Goal: Information Seeking & Learning: Learn about a topic

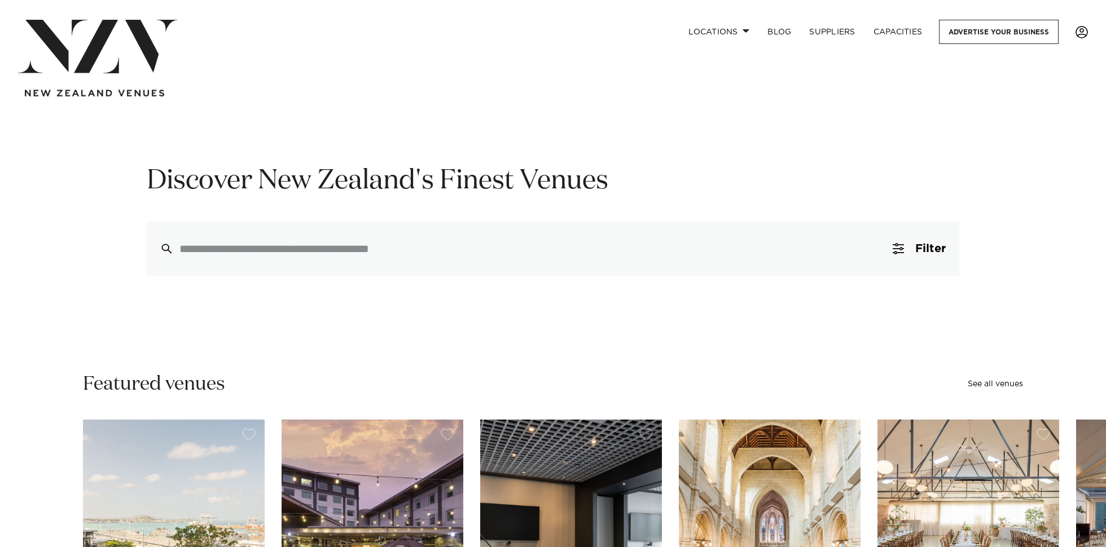
click at [1077, 36] on span at bounding box center [1081, 32] width 12 height 12
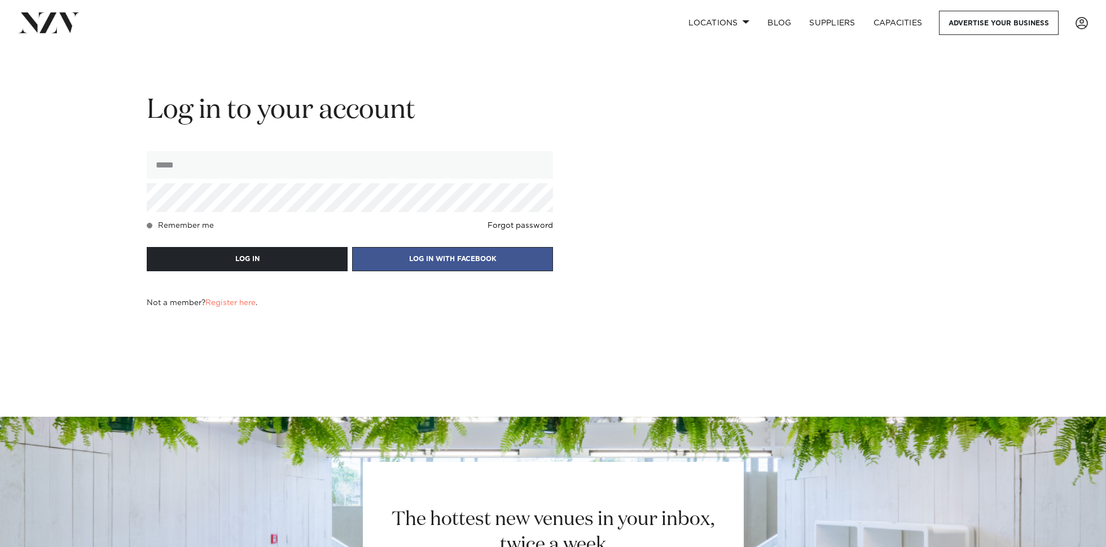
type input "**********"
click at [147, 227] on span at bounding box center [150, 226] width 6 height 6
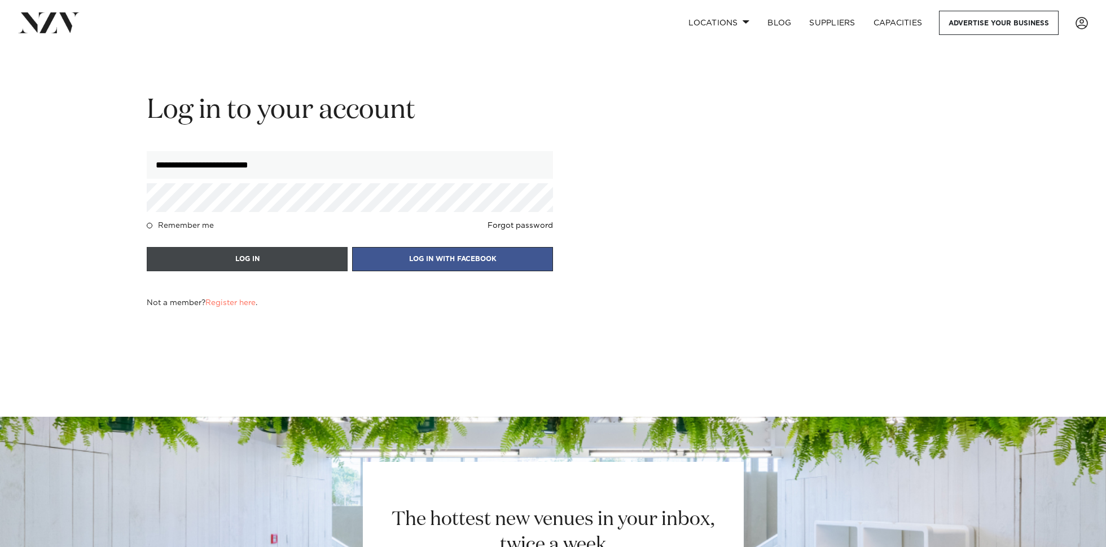
click at [223, 265] on button "LOG IN" at bounding box center [247, 259] width 201 height 24
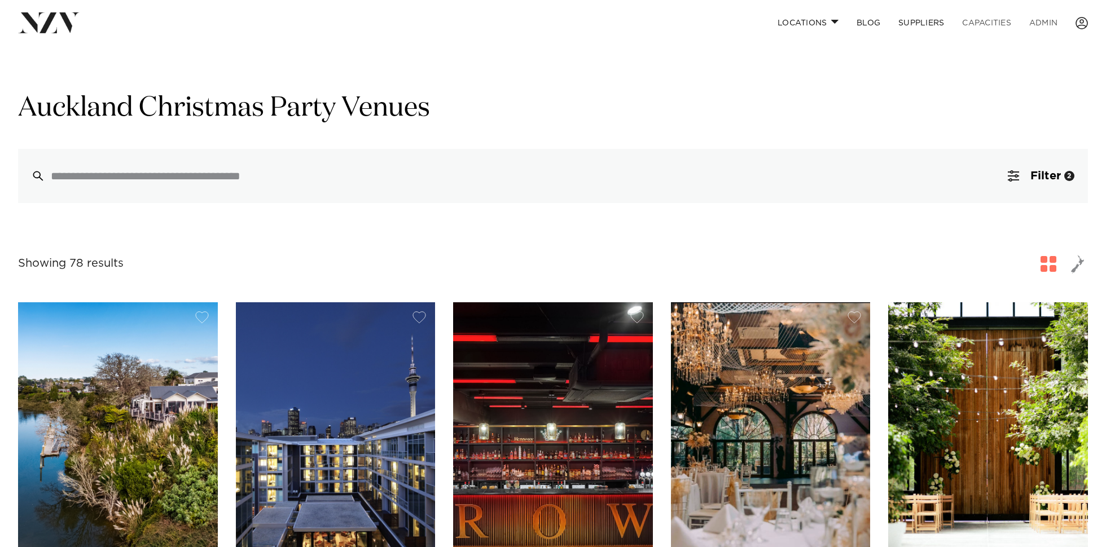
drag, startPoint x: 1047, startPoint y: 24, endPoint x: 1010, endPoint y: 15, distance: 38.3
click at [1046, 24] on link "ADMIN" at bounding box center [1043, 23] width 46 height 24
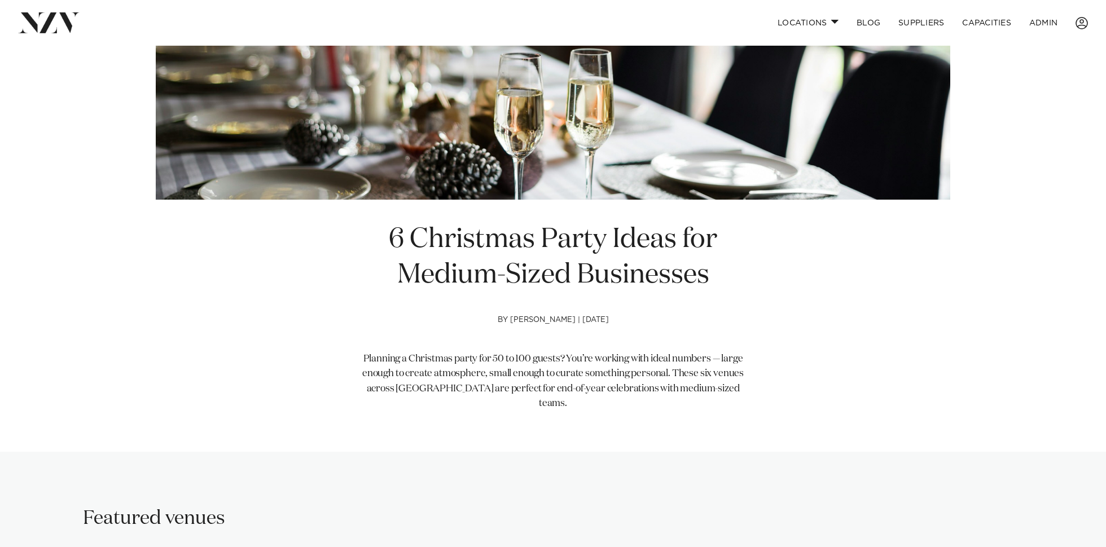
scroll to position [363, 0]
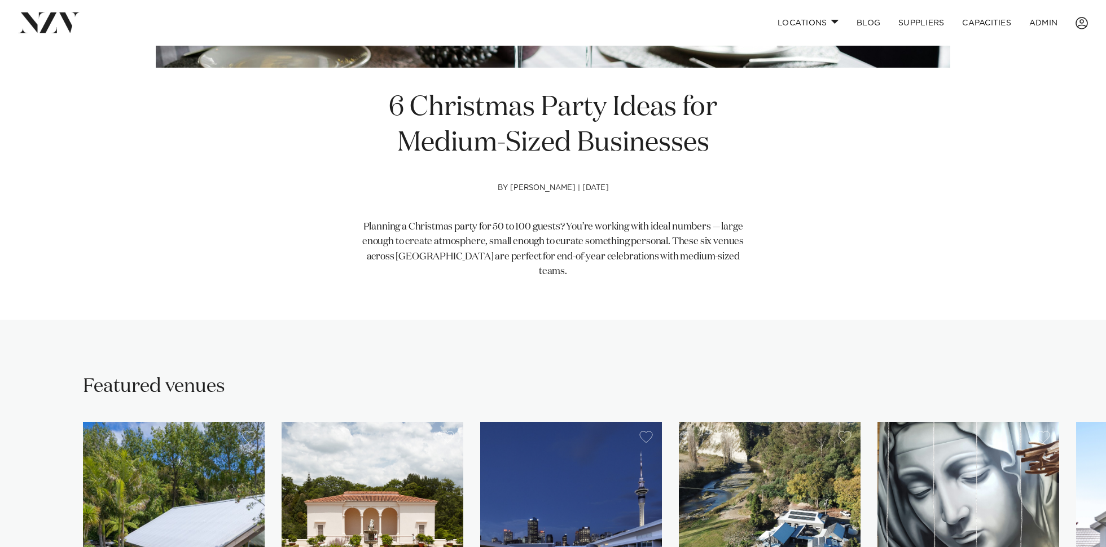
click at [384, 105] on h1 "6 Christmas Party Ideas for Medium-Sized Businesses" at bounding box center [553, 125] width 386 height 71
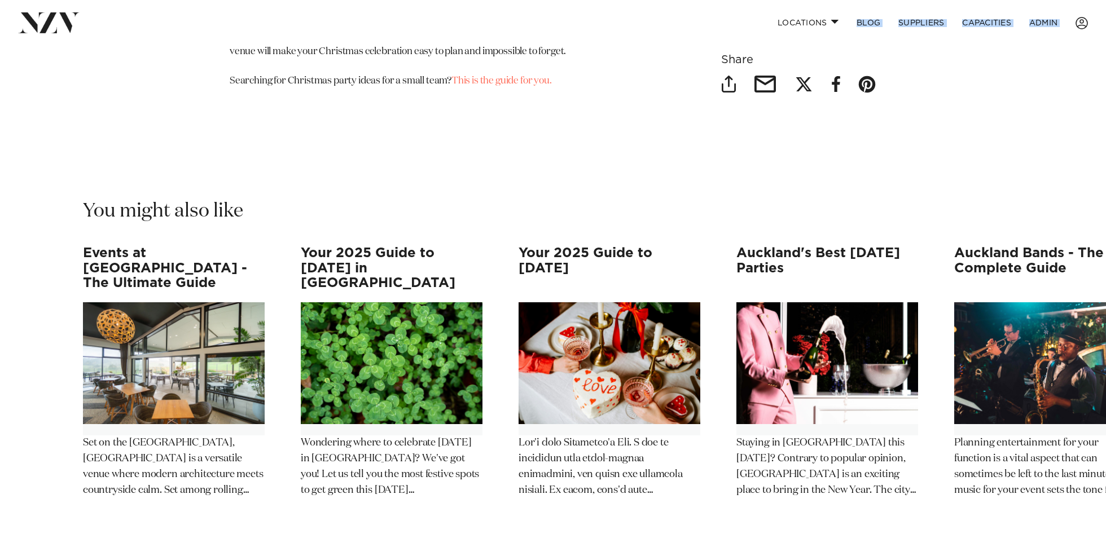
scroll to position [5722, 0]
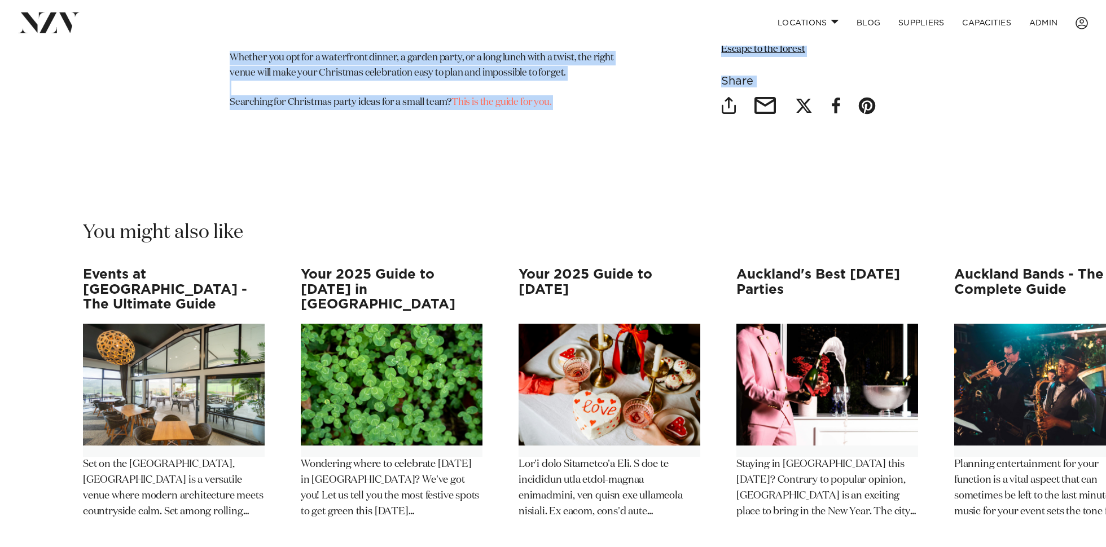
drag, startPoint x: 384, startPoint y: 101, endPoint x: 600, endPoint y: 125, distance: 217.9
copy main "6 Christmas Party Ideas for Medium-Sized Businesses by Avya Hlavac | 11 Aug 202…"
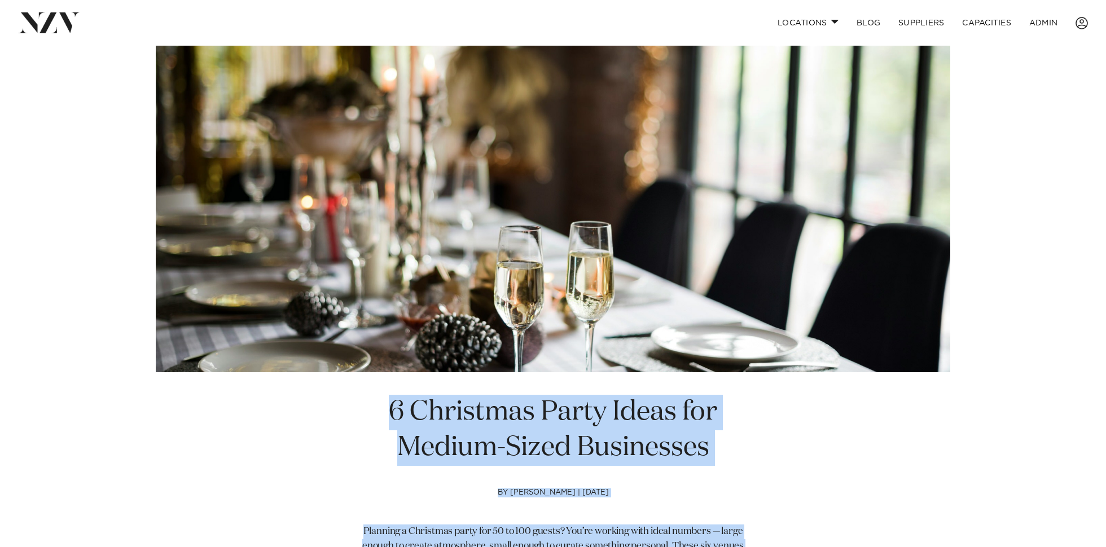
scroll to position [64, 0]
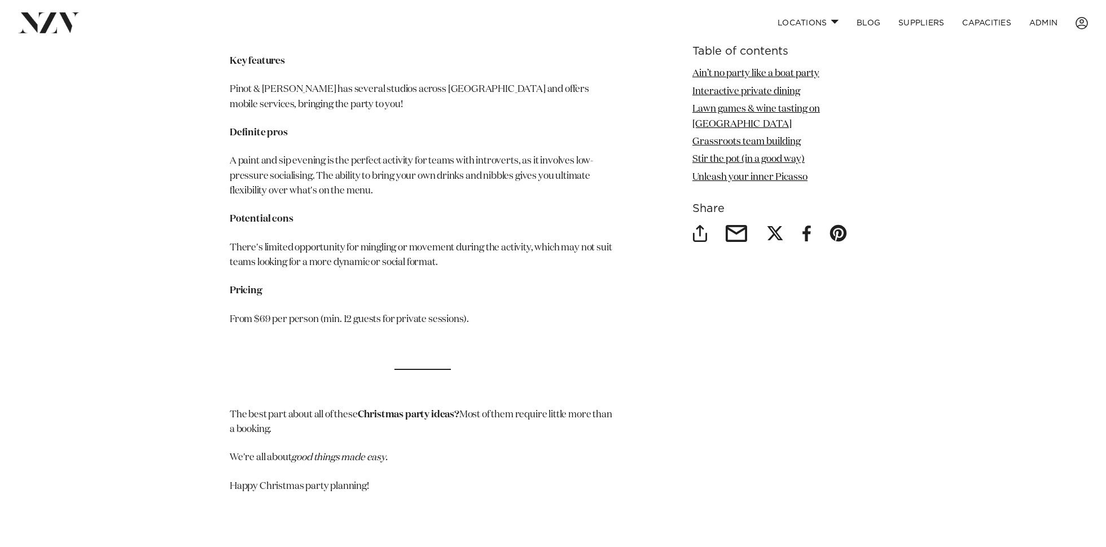
scroll to position [5714, 0]
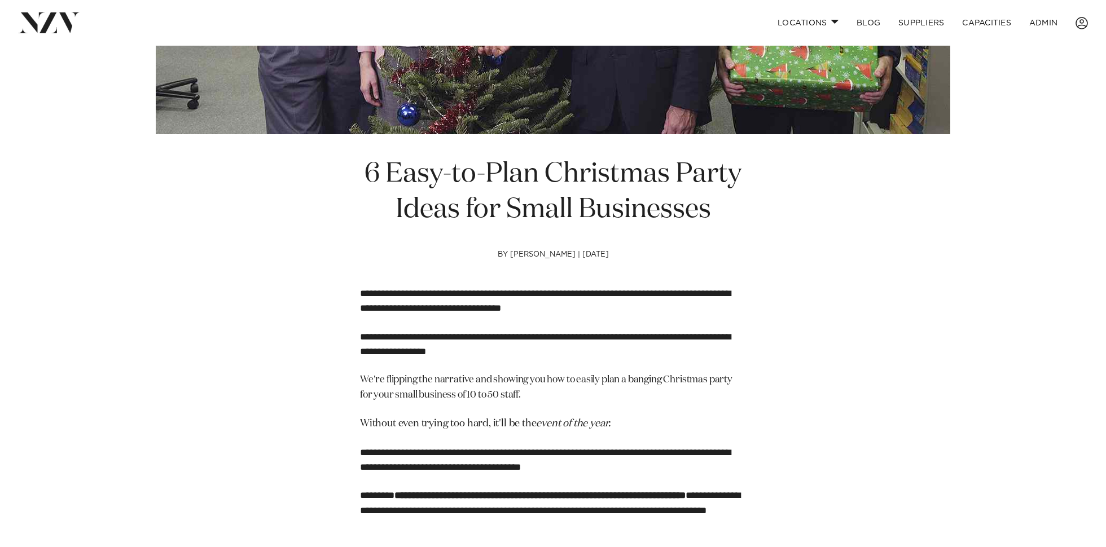
scroll to position [327, 0]
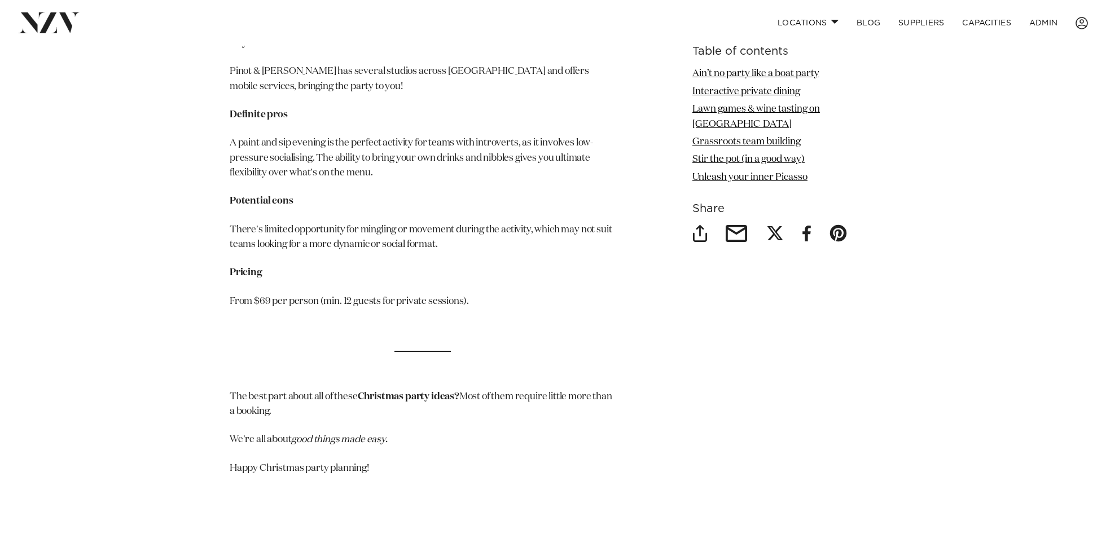
scroll to position [5781, 0]
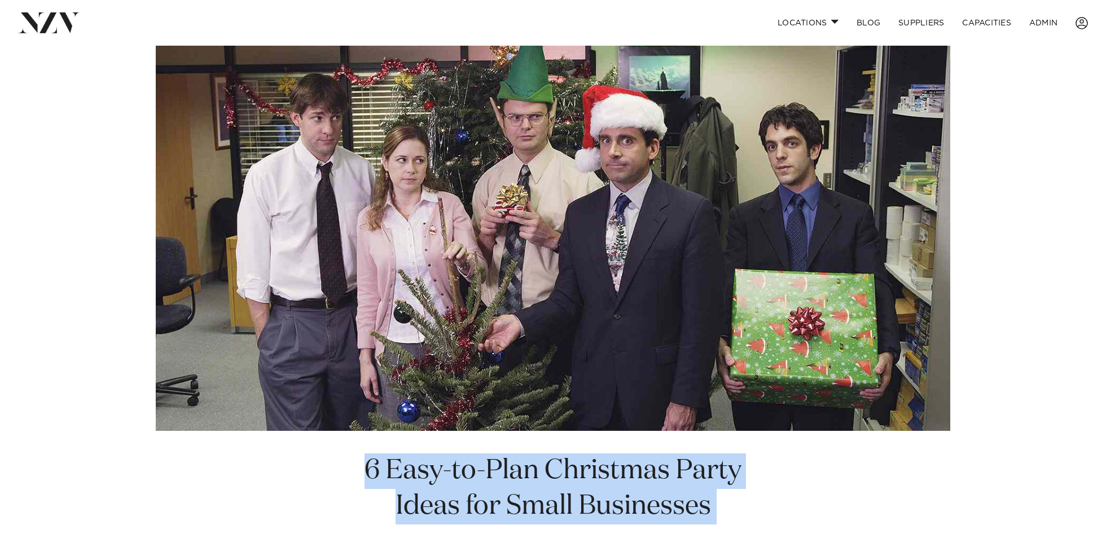
drag, startPoint x: 404, startPoint y: 469, endPoint x: 346, endPoint y: 459, distance: 59.0
copy article "**********"
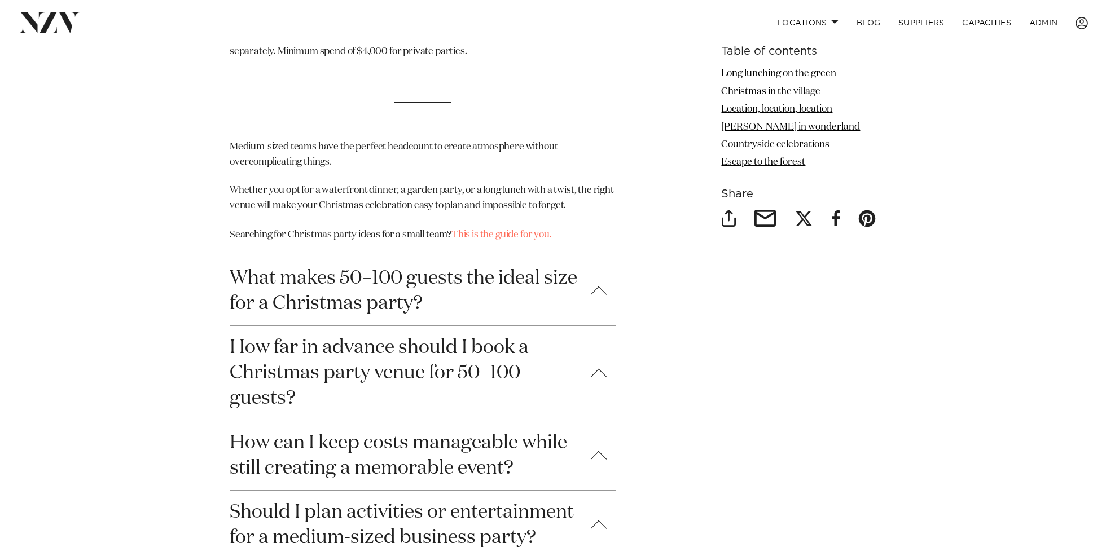
scroll to position [5589, 0]
click at [591, 257] on button "What makes 50–100 guests the ideal size for a Christmas party?" at bounding box center [423, 291] width 386 height 69
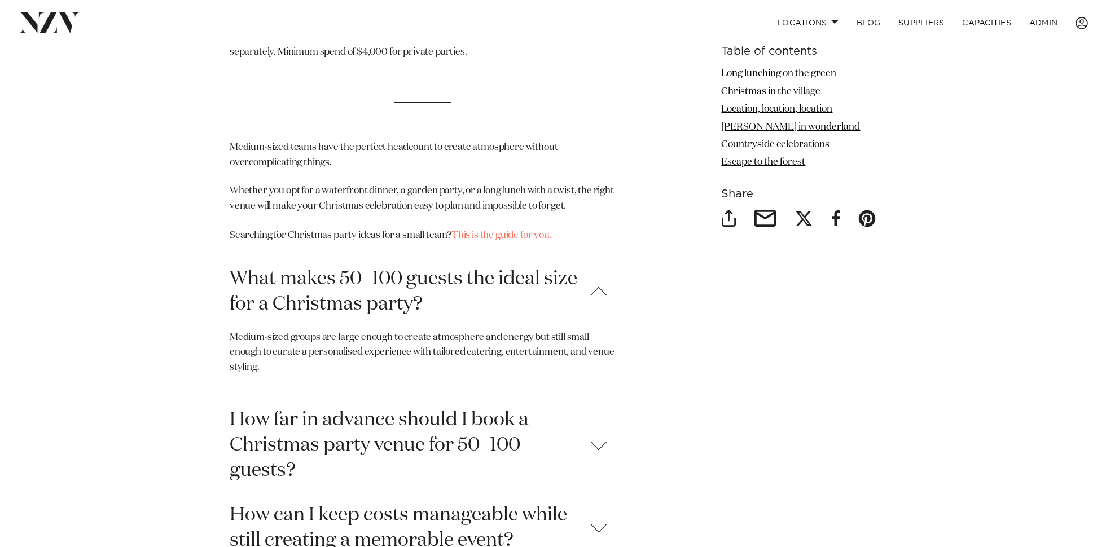
click at [591, 257] on button "What makes 50–100 guests the ideal size for a Christmas party?" at bounding box center [423, 291] width 386 height 69
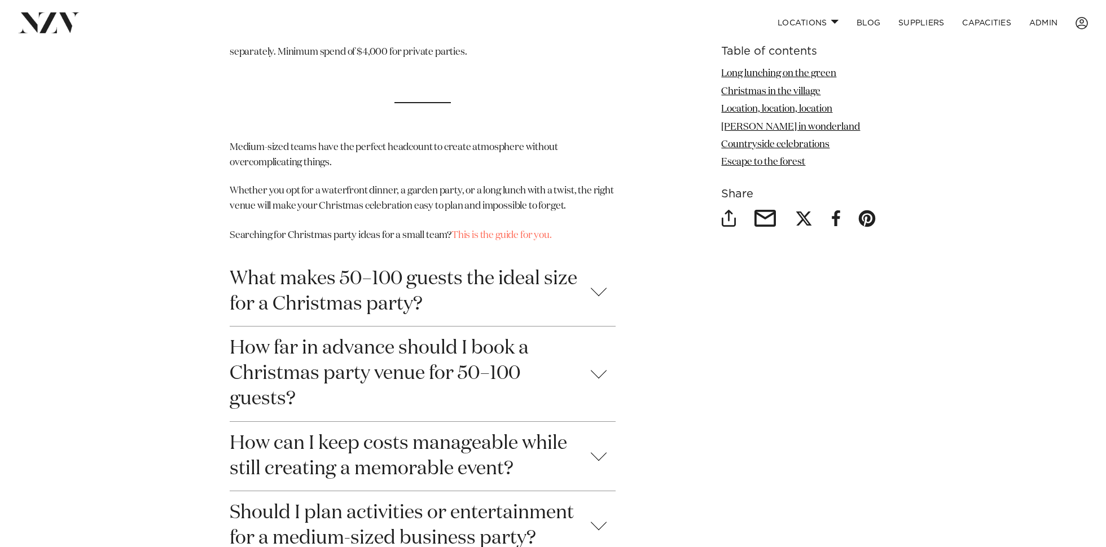
click at [585, 327] on button "How far in advance should I book a Christmas party venue for 50–100 guests?" at bounding box center [423, 374] width 386 height 95
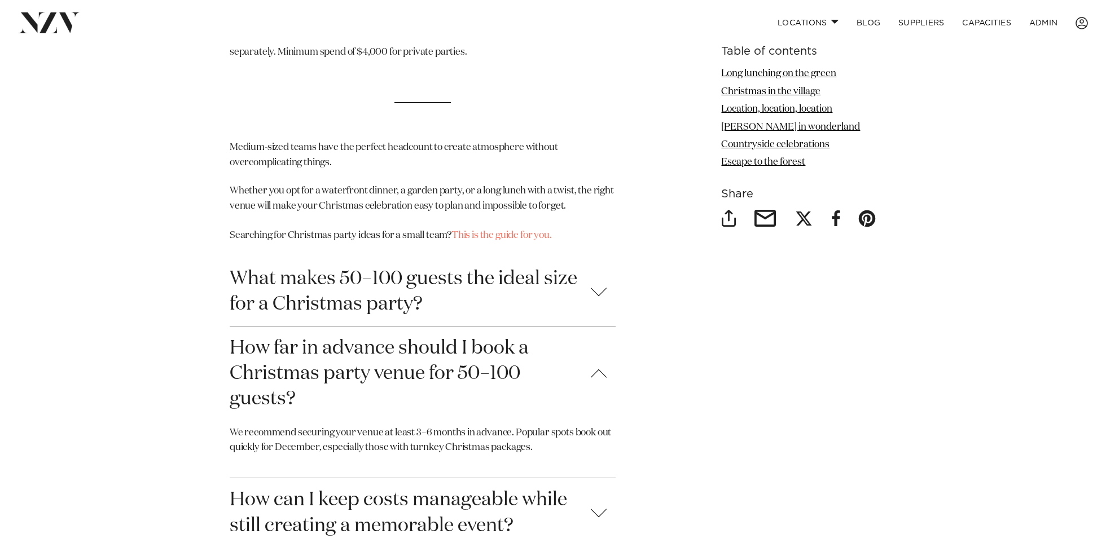
click at [585, 327] on button "How far in advance should I book a Christmas party venue for 50–100 guests?" at bounding box center [423, 374] width 386 height 95
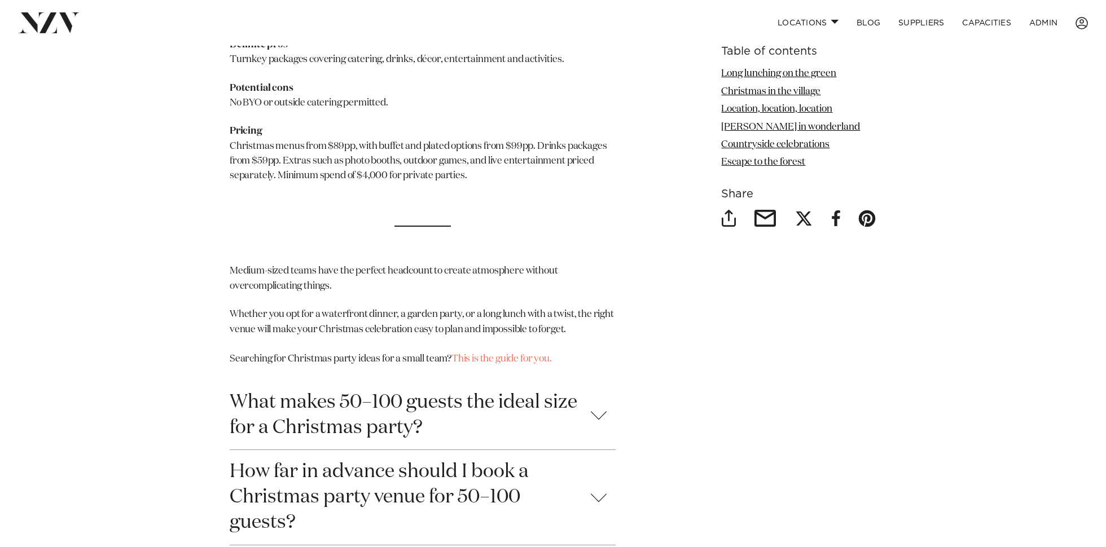
scroll to position [5464, 0]
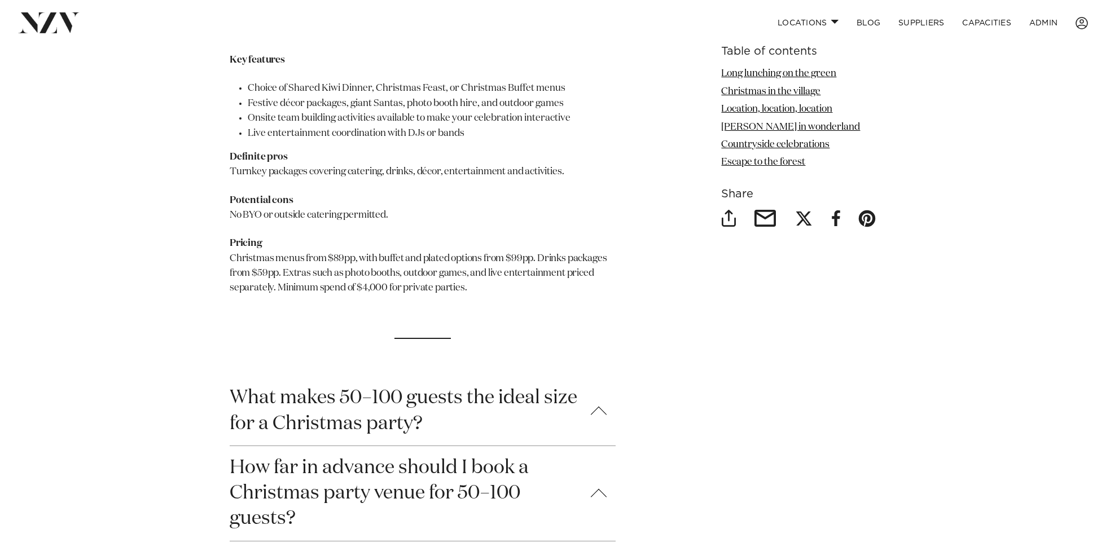
scroll to position [5301, 0]
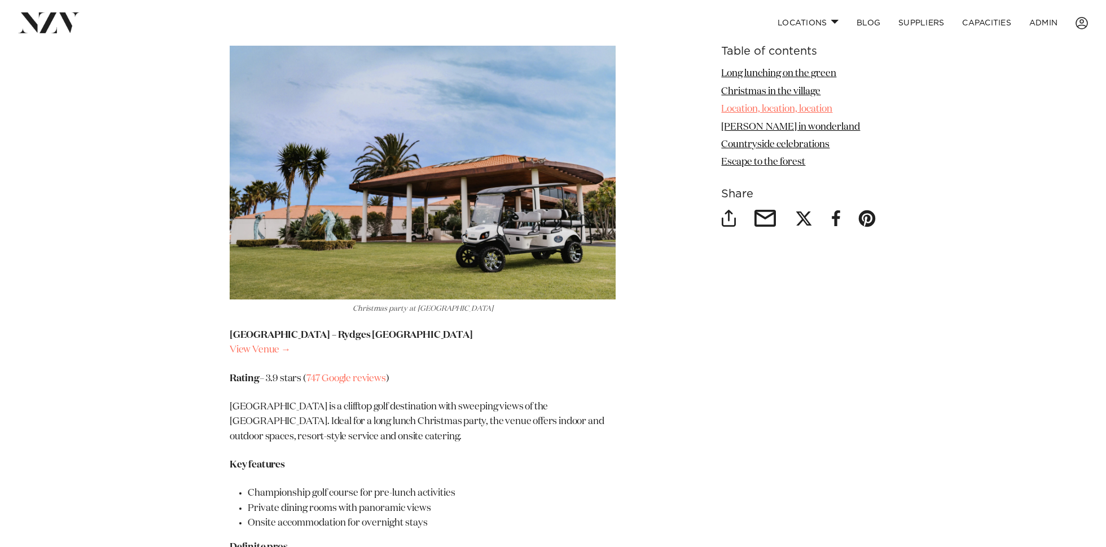
scroll to position [1420, 0]
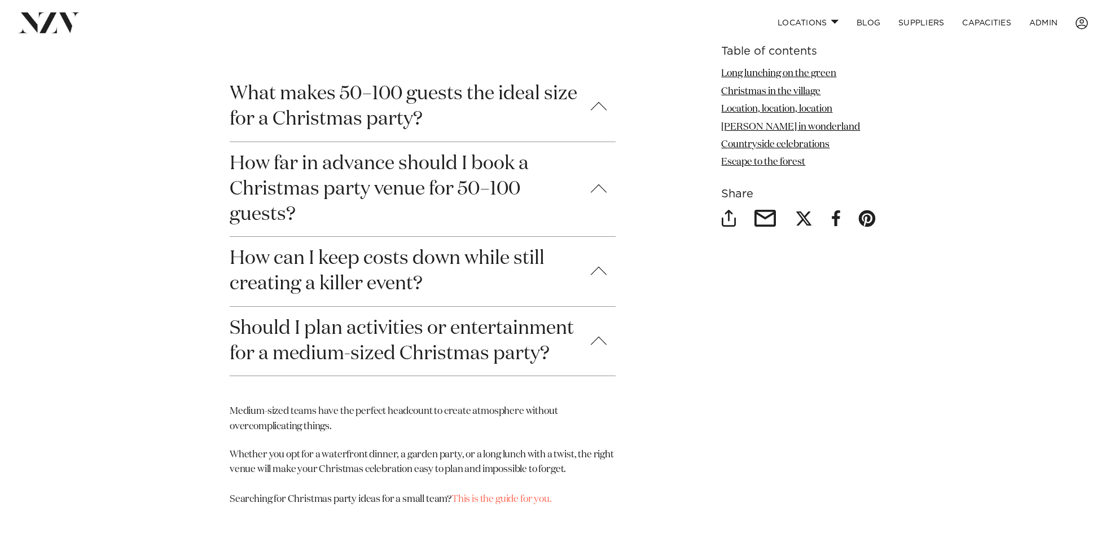
scroll to position [5543, 0]
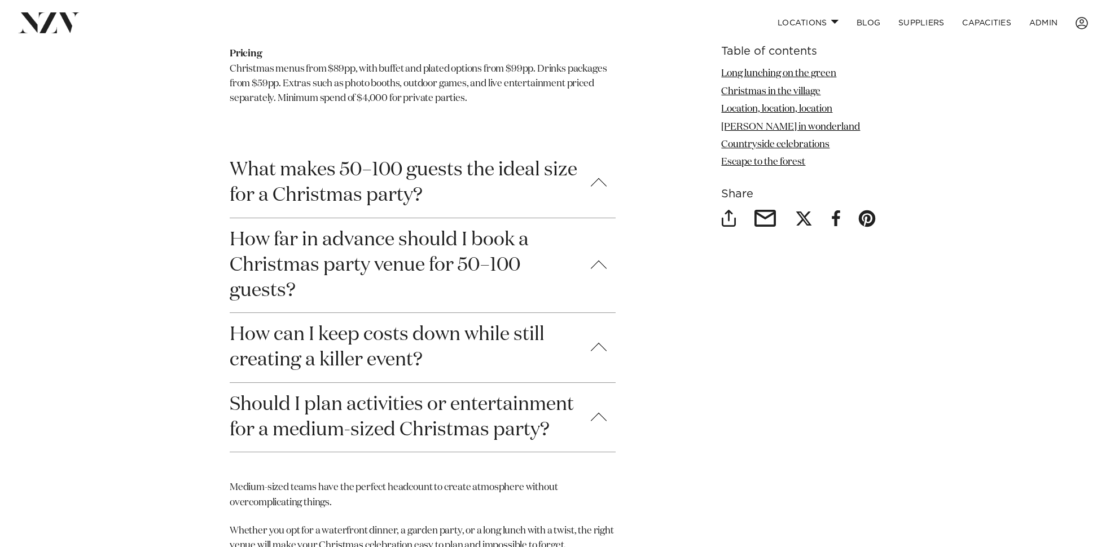
click at [319, 148] on button "What makes 50–100 guests the ideal size for a Christmas party?" at bounding box center [423, 182] width 386 height 69
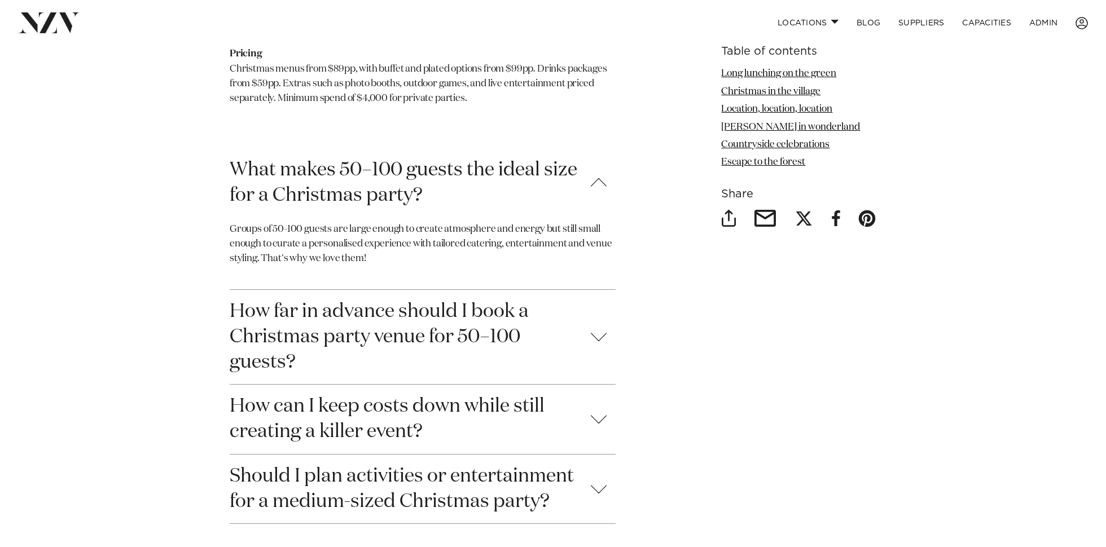
click at [552, 290] on button "How far in advance should I book a Christmas party venue for 50–100 guests?" at bounding box center [423, 337] width 386 height 95
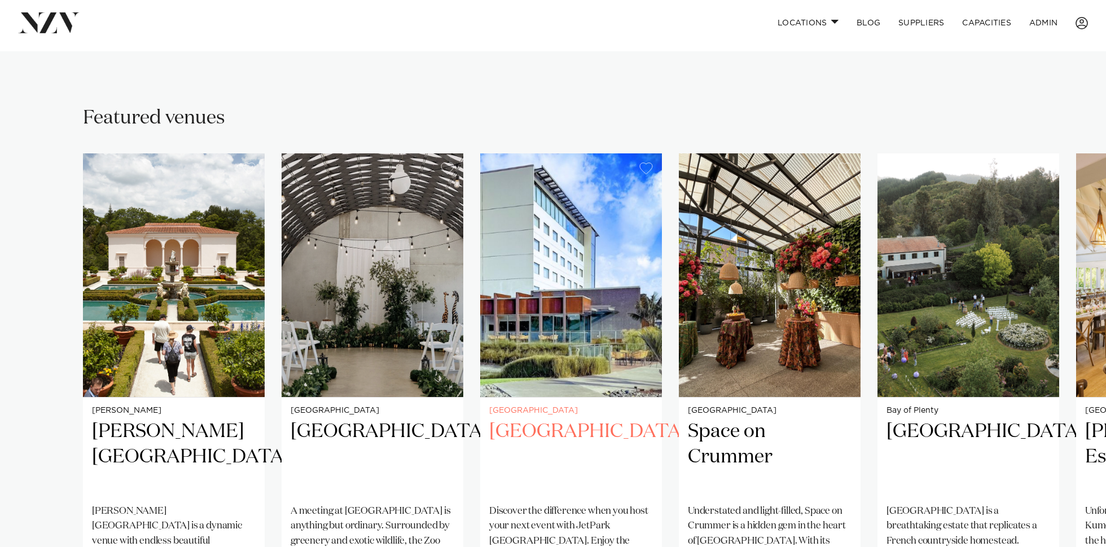
scroll to position [636, 0]
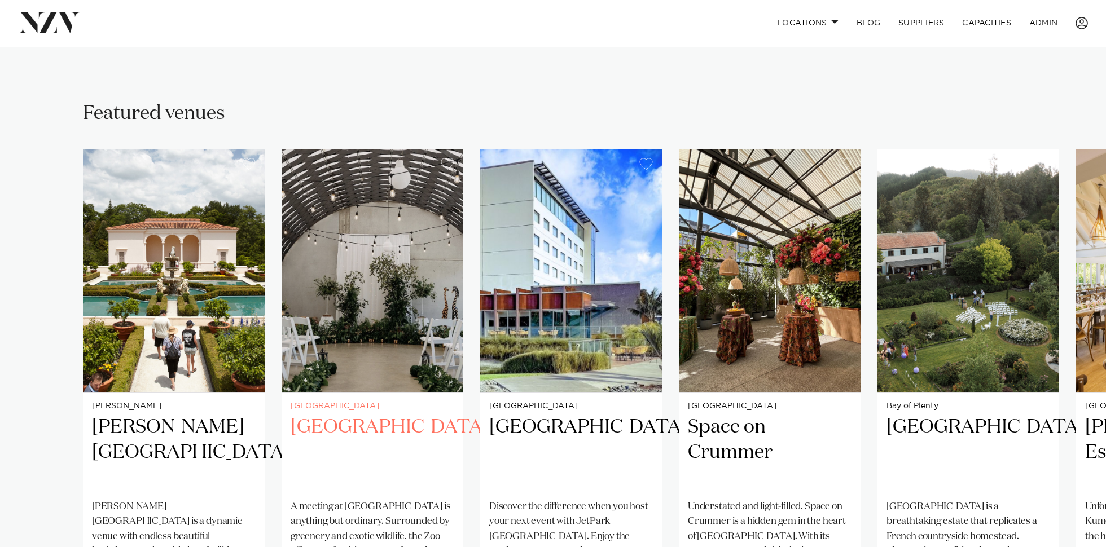
click at [331, 255] on img "2 / 15" at bounding box center [372, 271] width 182 height 244
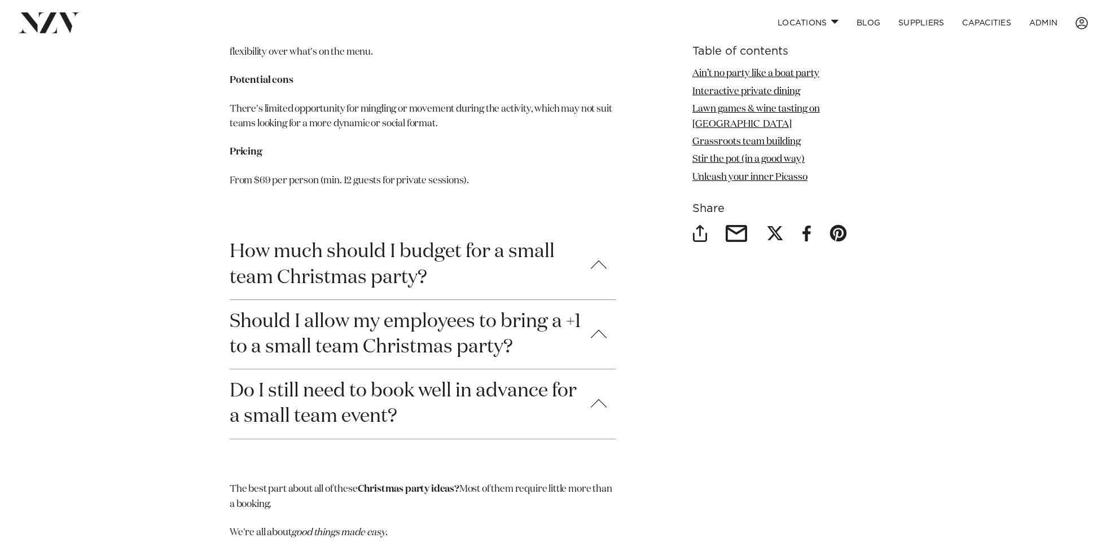
scroll to position [5914, 0]
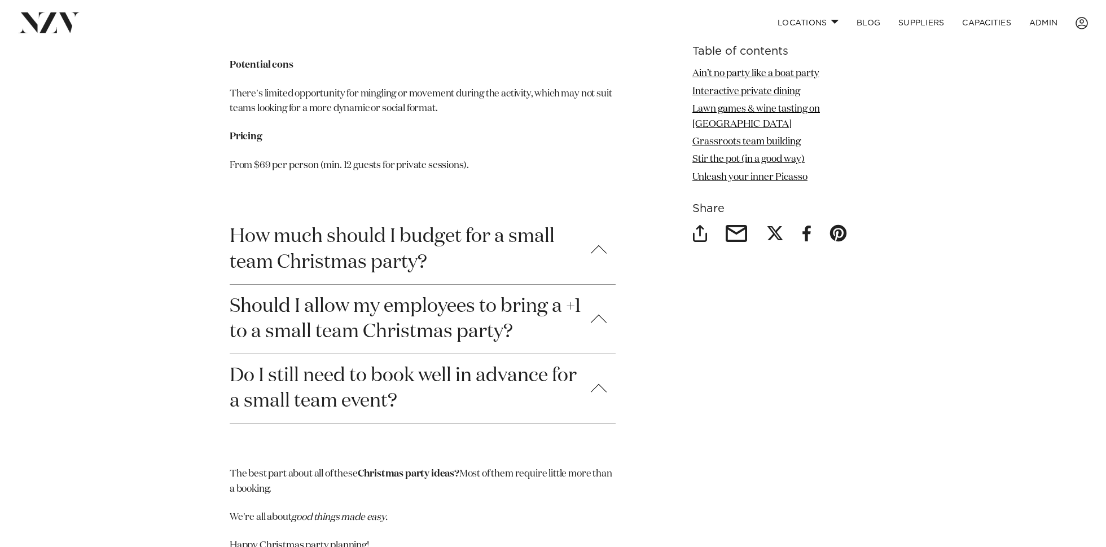
click at [553, 239] on button "How much should I budget for a small team Christmas party?" at bounding box center [423, 249] width 386 height 69
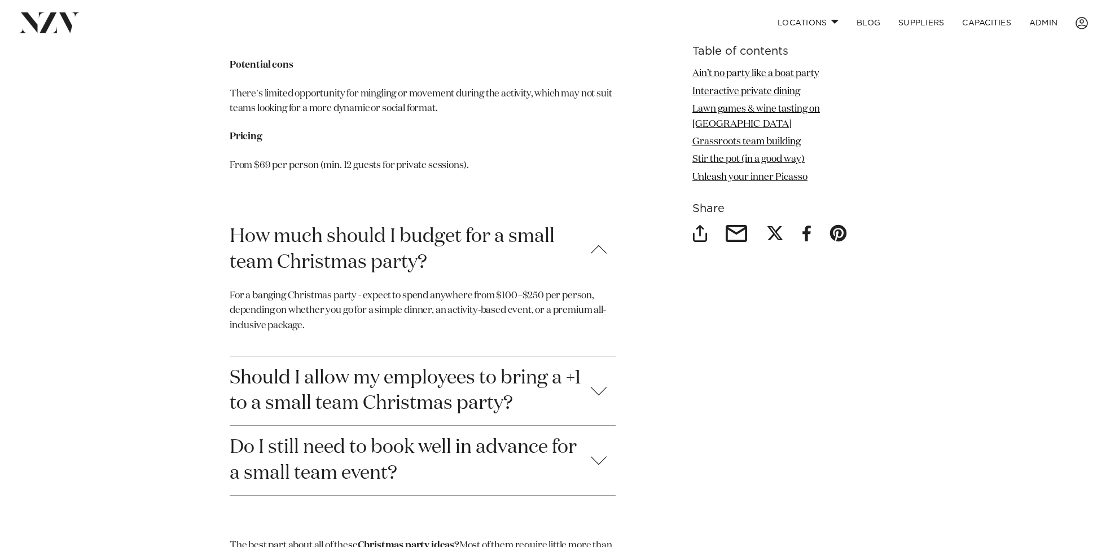
click at [575, 222] on button "How much should I budget for a small team Christmas party?" at bounding box center [423, 249] width 386 height 69
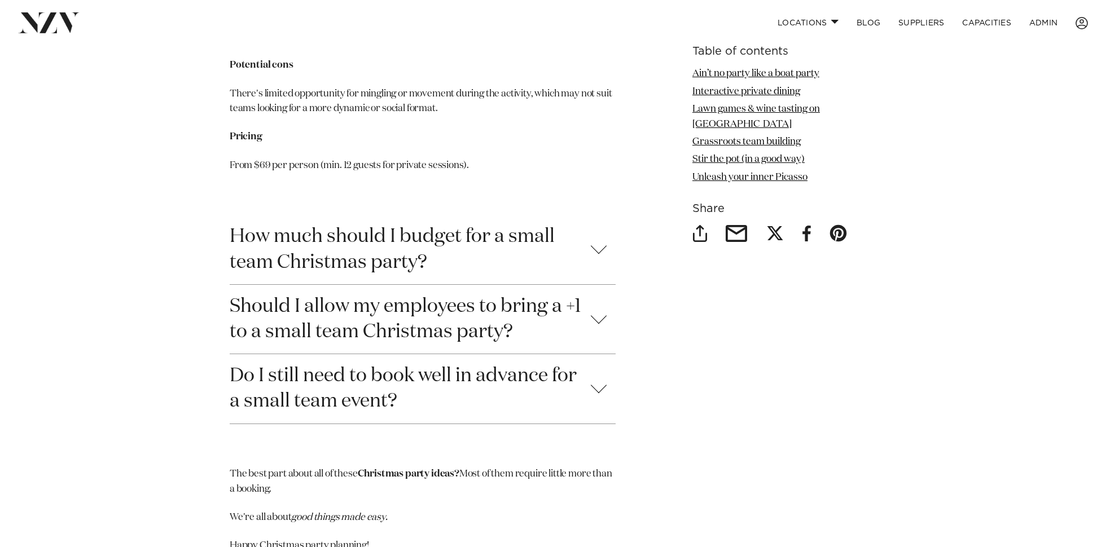
click at [578, 296] on button "Should I allow my employees to bring a +1 to a small team Christmas party?" at bounding box center [423, 319] width 386 height 69
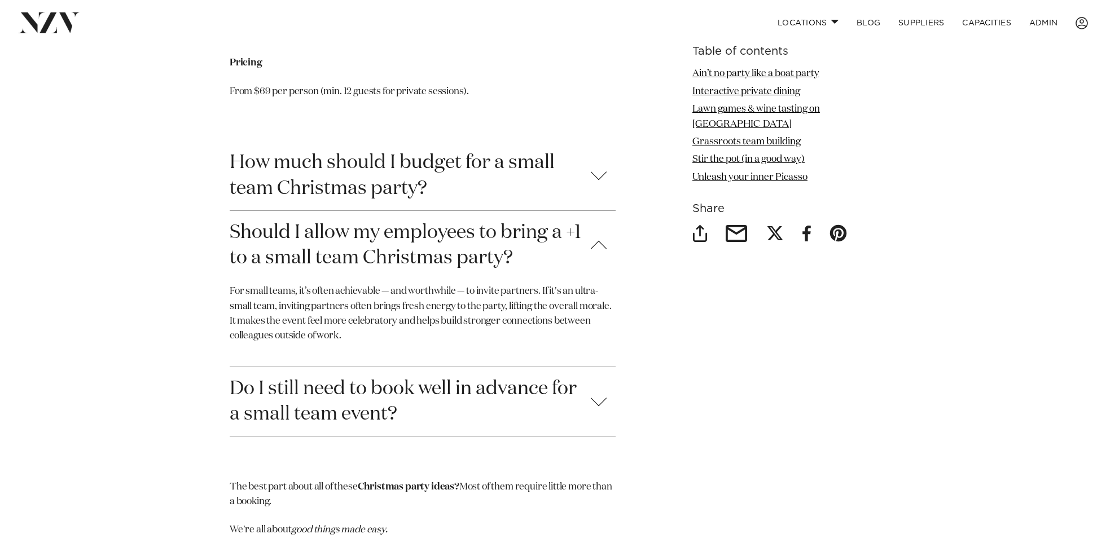
scroll to position [6019, 0]
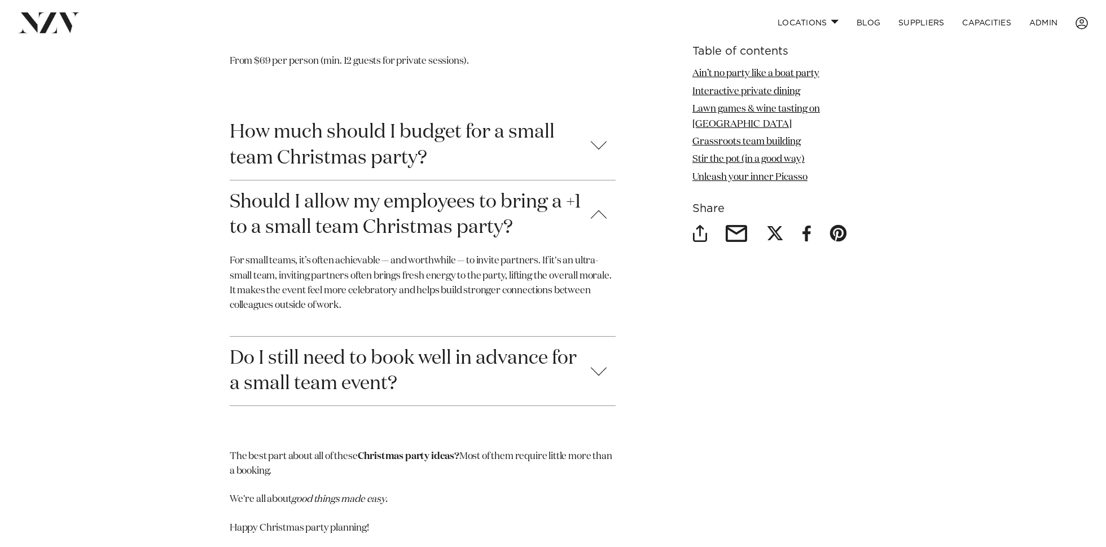
click at [530, 365] on button "Do I still need to book well in advance for a small team event?" at bounding box center [423, 371] width 386 height 69
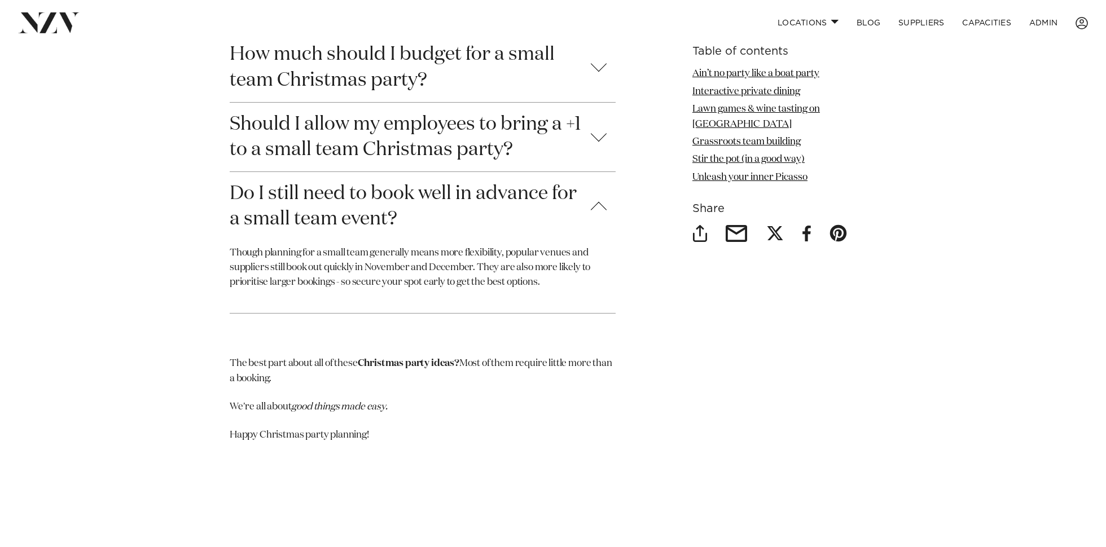
scroll to position [6098, 0]
click at [359, 248] on p "Though planning for a small team generally means more flexibility, popular venu…" at bounding box center [423, 267] width 386 height 45
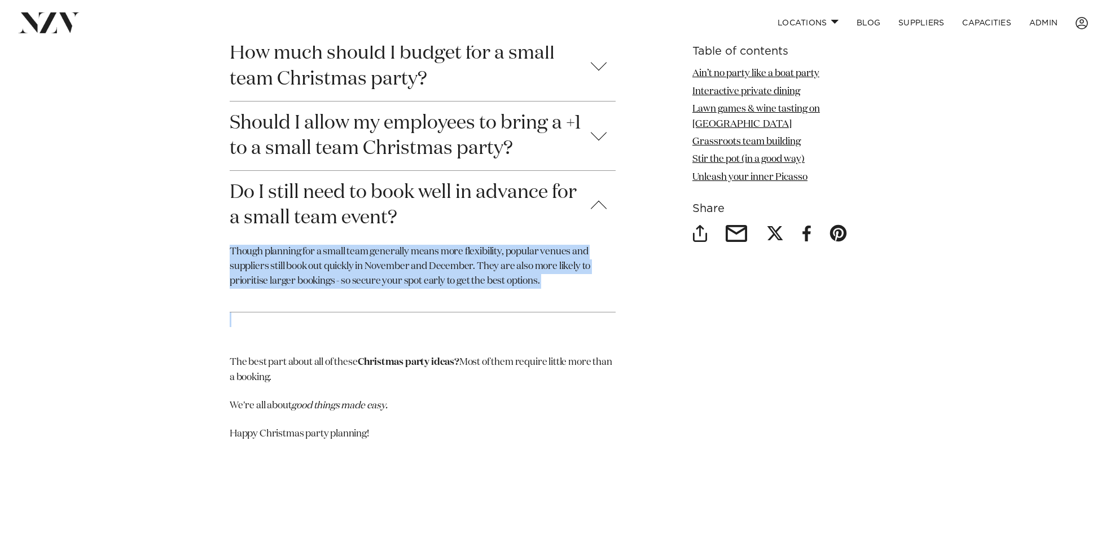
click at [359, 248] on p "Though planning for a small team generally means more flexibility, popular venu…" at bounding box center [423, 267] width 386 height 45
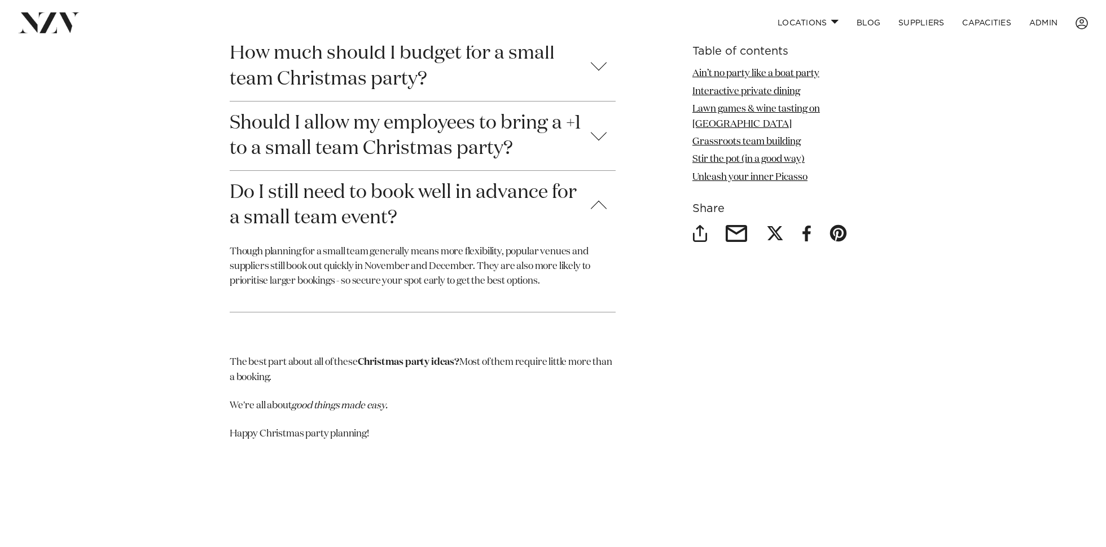
click at [353, 355] on p "The best part about all of these Christmas party ideas? Most of them require li…" at bounding box center [423, 370] width 386 height 30
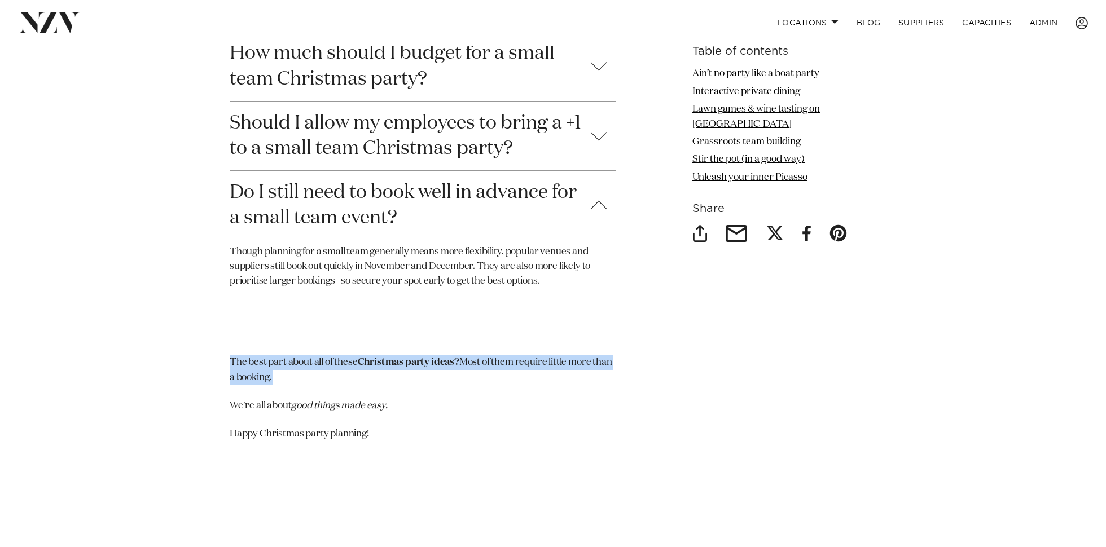
drag, startPoint x: 353, startPoint y: 344, endPoint x: 356, endPoint y: 359, distance: 16.0
click at [353, 355] on p "The best part about all of these Christmas party ideas? Most of them require li…" at bounding box center [423, 370] width 386 height 30
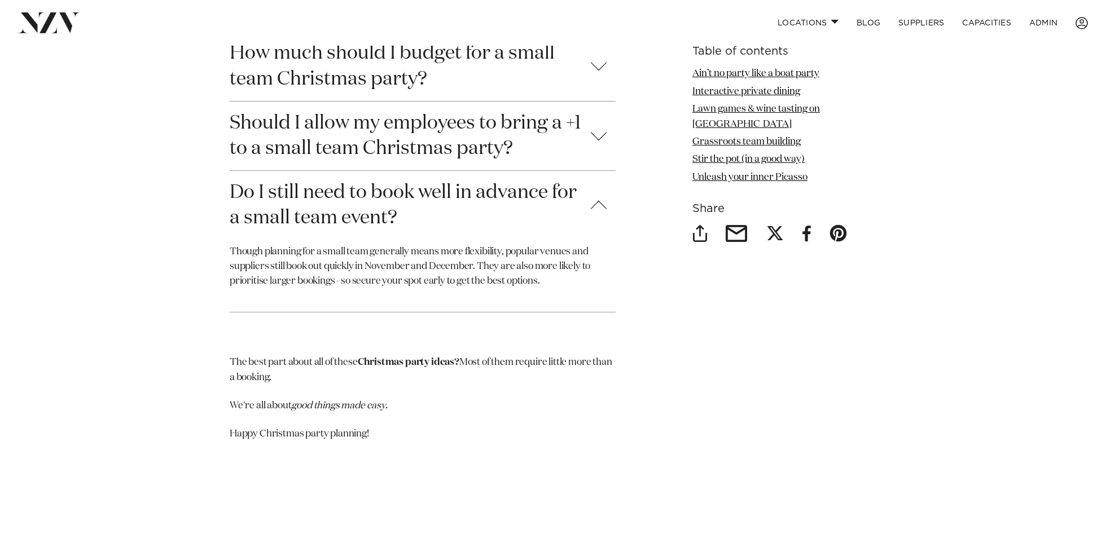
click at [346, 427] on p "Happy Christmas party planning!" at bounding box center [423, 434] width 386 height 15
drag, startPoint x: 487, startPoint y: 343, endPoint x: 492, endPoint y: 363, distance: 20.4
click at [492, 363] on p "The best part about all of these Christmas party ideas? Most of them require li…" at bounding box center [423, 370] width 386 height 30
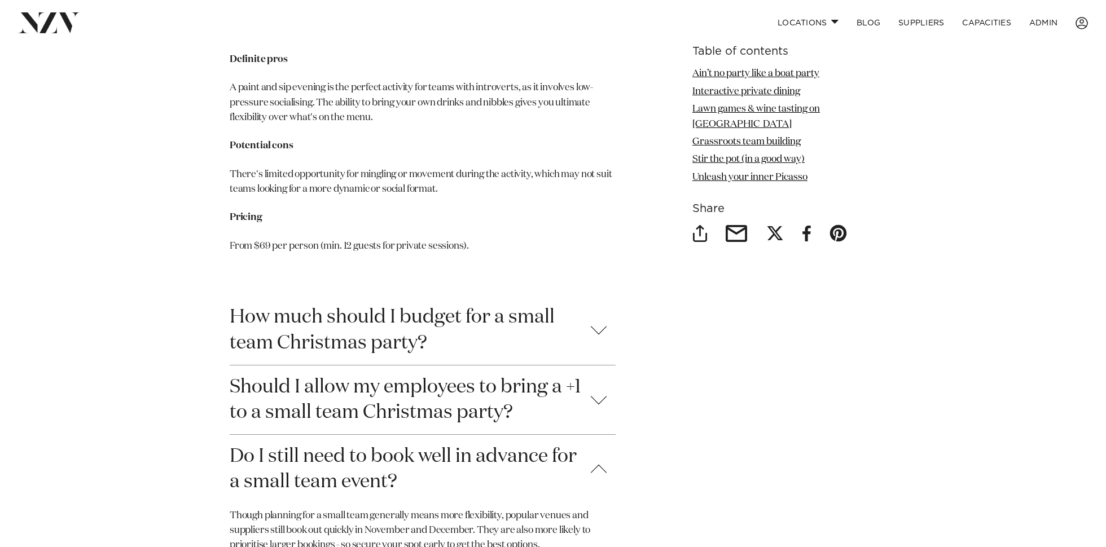
scroll to position [5784, 0]
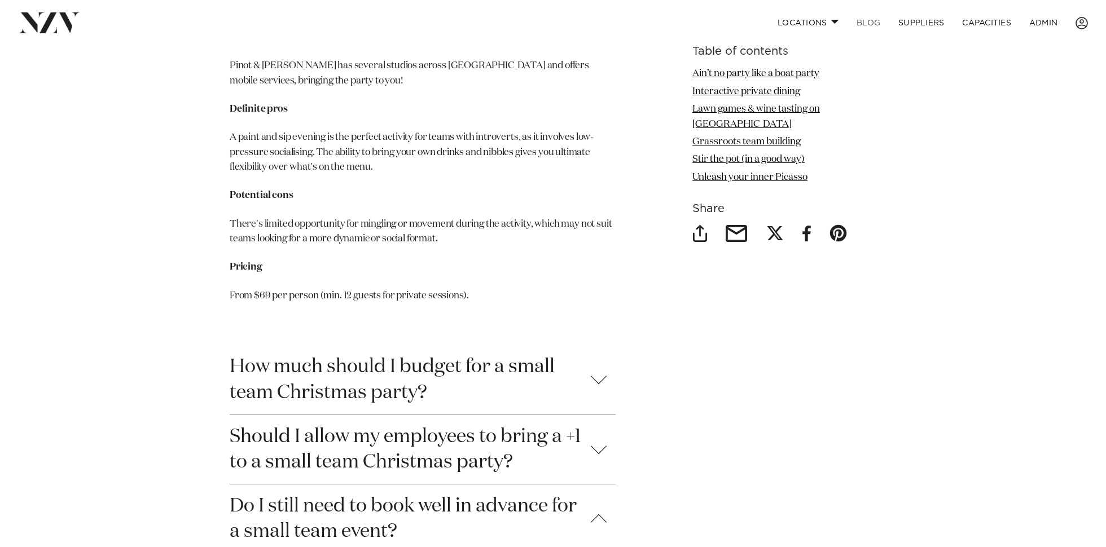
click at [865, 27] on link "BLOG" at bounding box center [868, 23] width 42 height 24
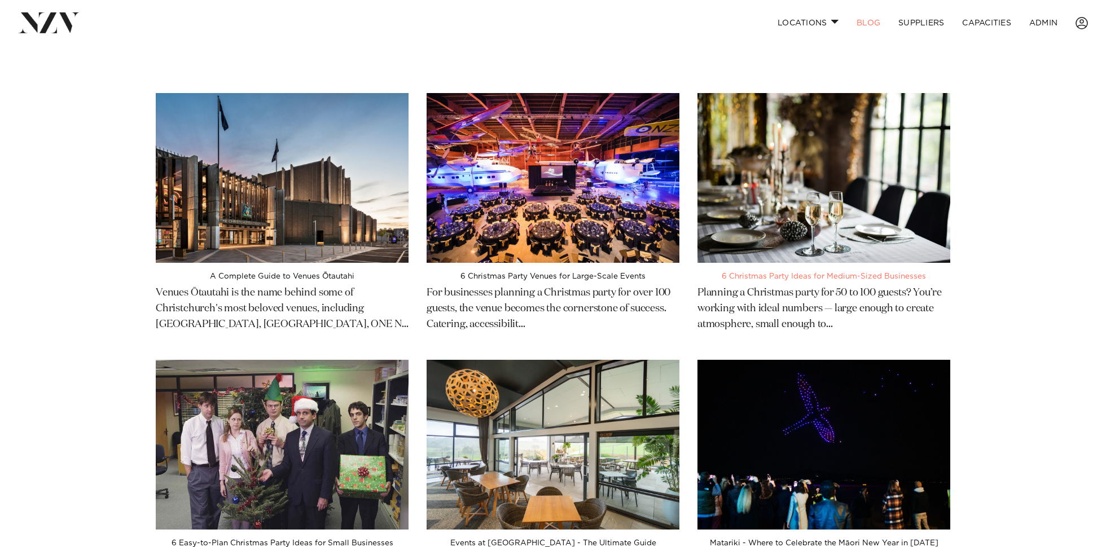
click at [826, 183] on img at bounding box center [823, 178] width 253 height 170
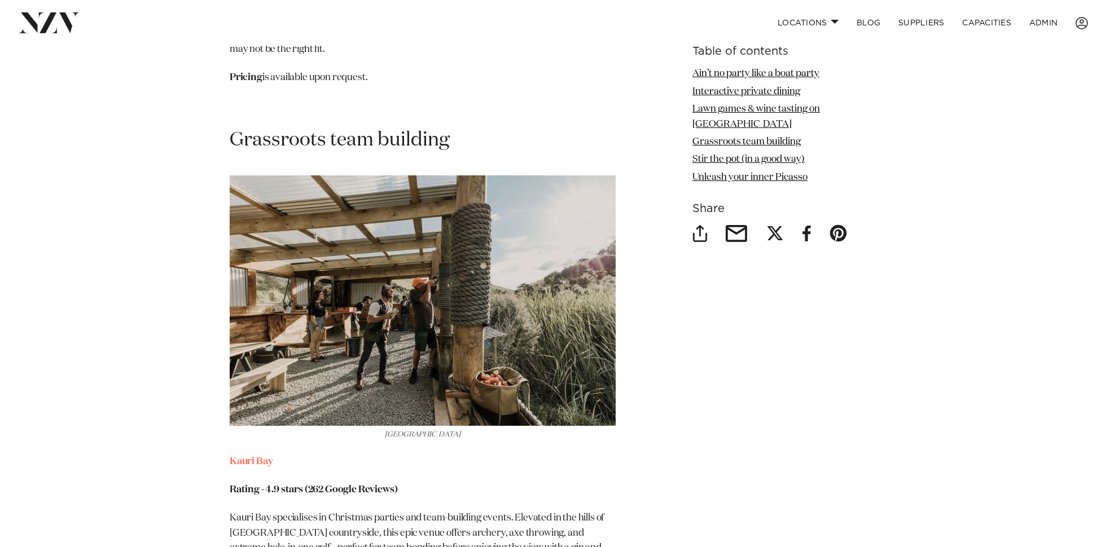
scroll to position [3626, 0]
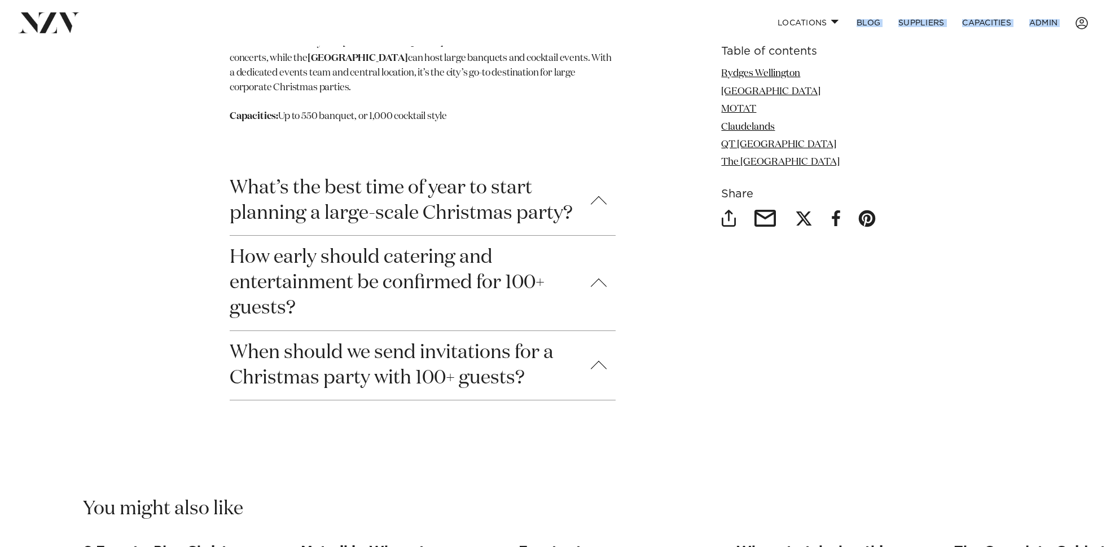
scroll to position [4135, 0]
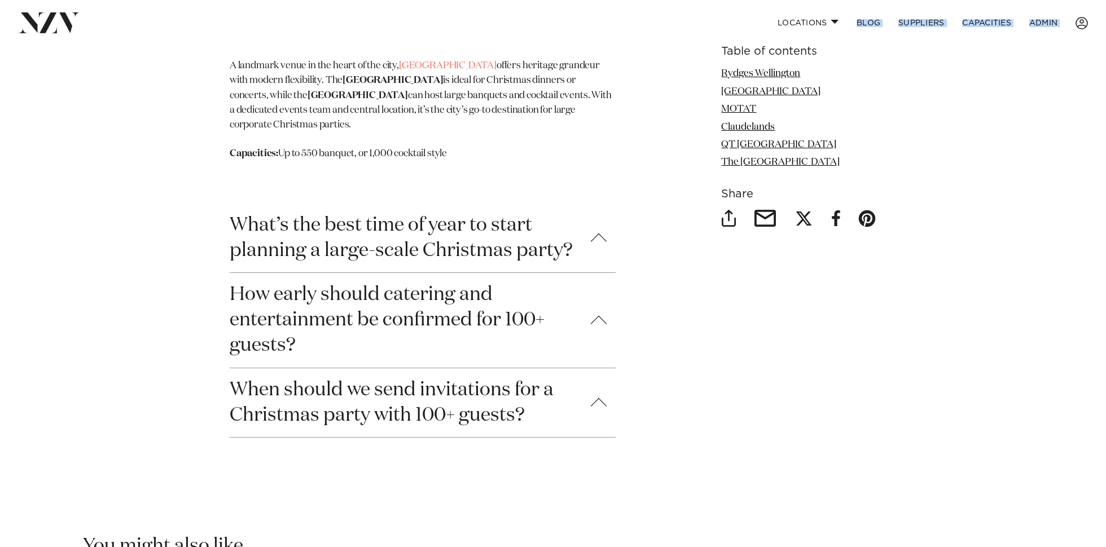
drag, startPoint x: 362, startPoint y: 312, endPoint x: 536, endPoint y: 148, distance: 239.8
click at [501, 225] on button "What’s the best time of year to start planning a large-scale Christmas party?" at bounding box center [423, 238] width 386 height 69
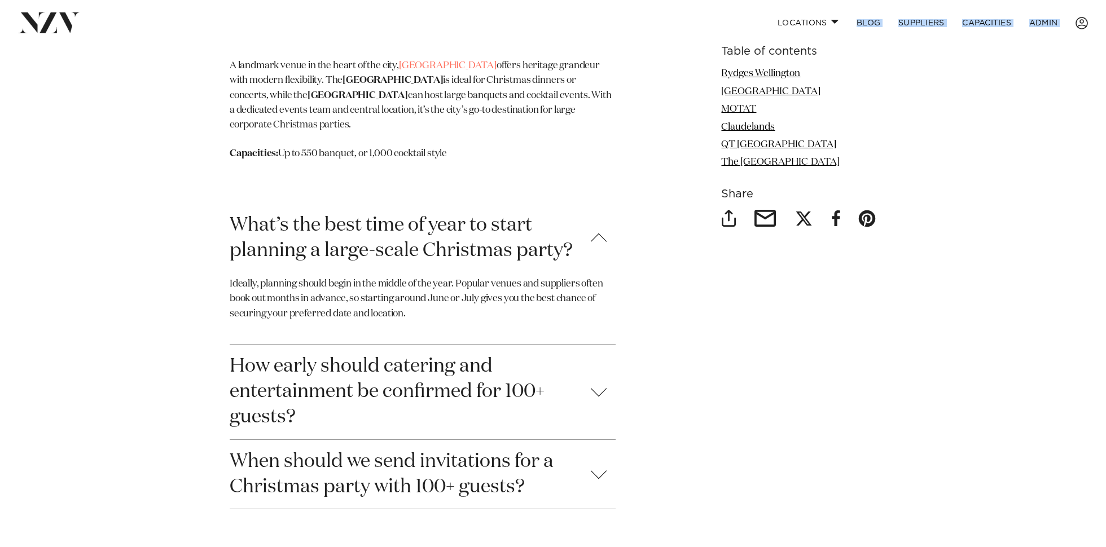
click at [502, 236] on button "What’s the best time of year to start planning a large-scale Christmas party?" at bounding box center [423, 238] width 386 height 69
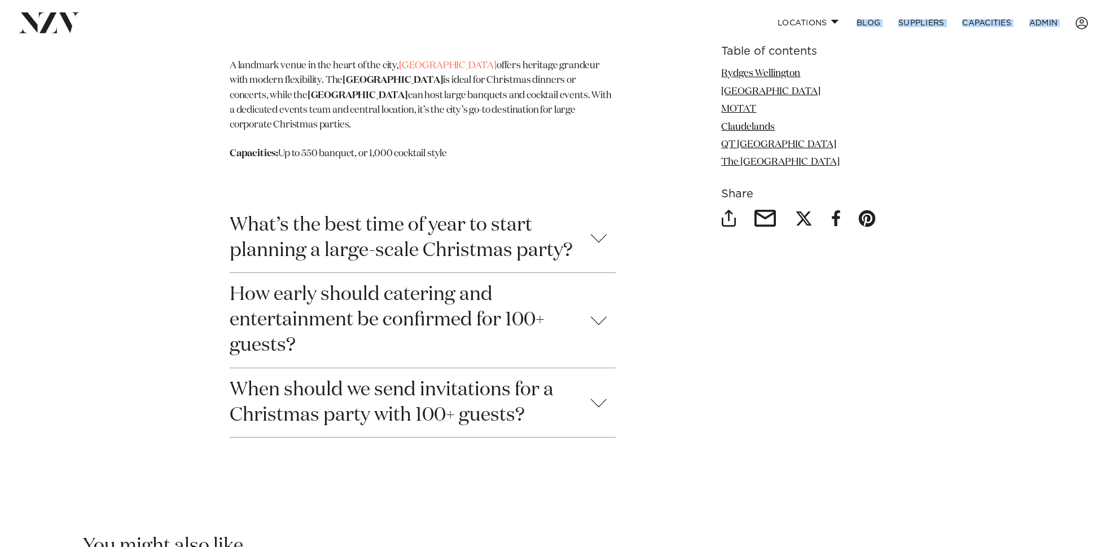
click at [558, 407] on button "When should we send invitations for a Christmas party with 100+ guests?" at bounding box center [423, 402] width 386 height 69
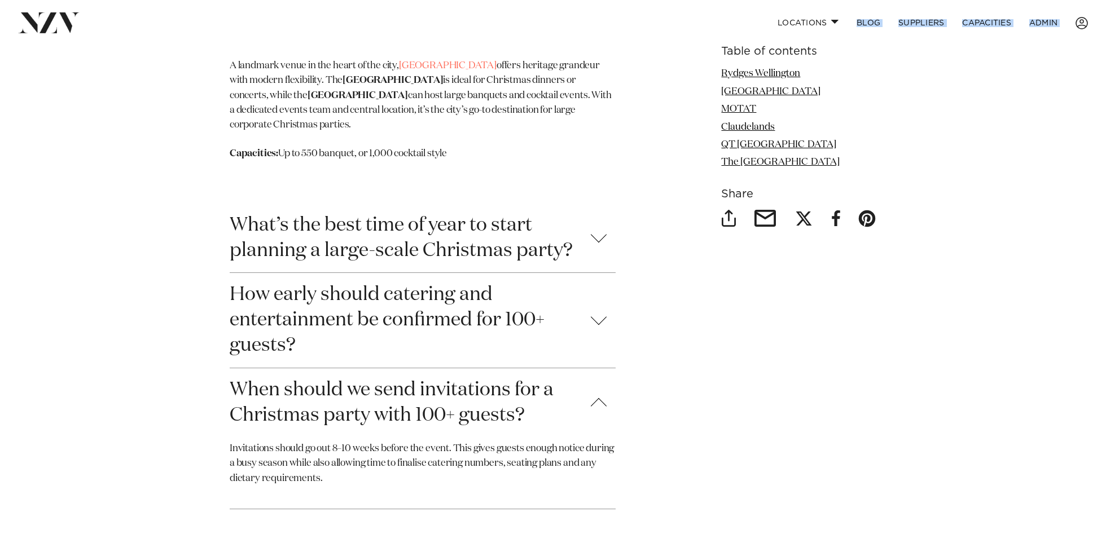
click at [424, 306] on button "How early should catering and entertainment be confirmed for 100+ guests?" at bounding box center [423, 320] width 386 height 95
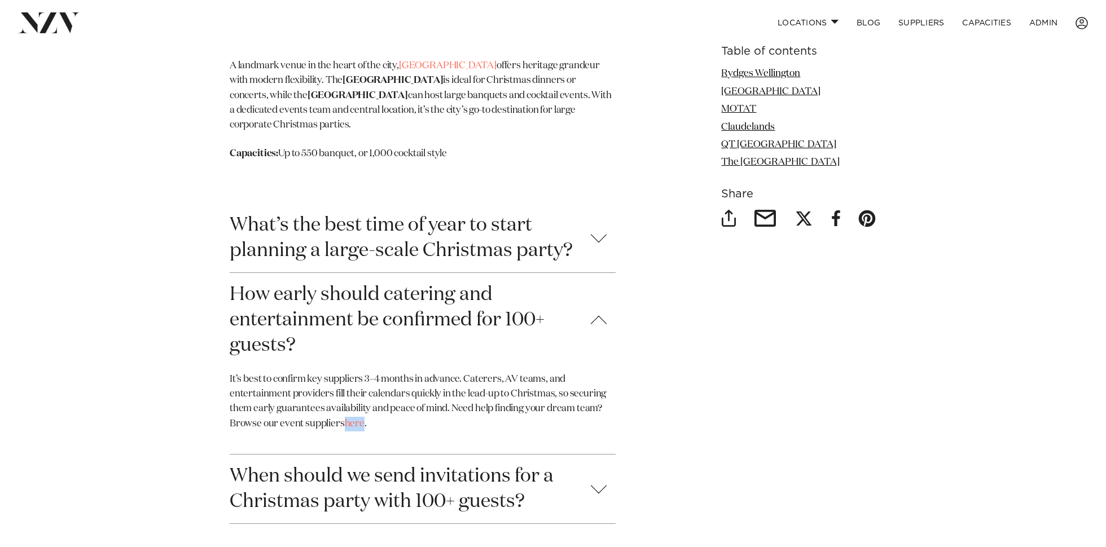
click at [400, 257] on button "What’s the best time of year to start planning a large-scale Christmas party?" at bounding box center [423, 238] width 386 height 69
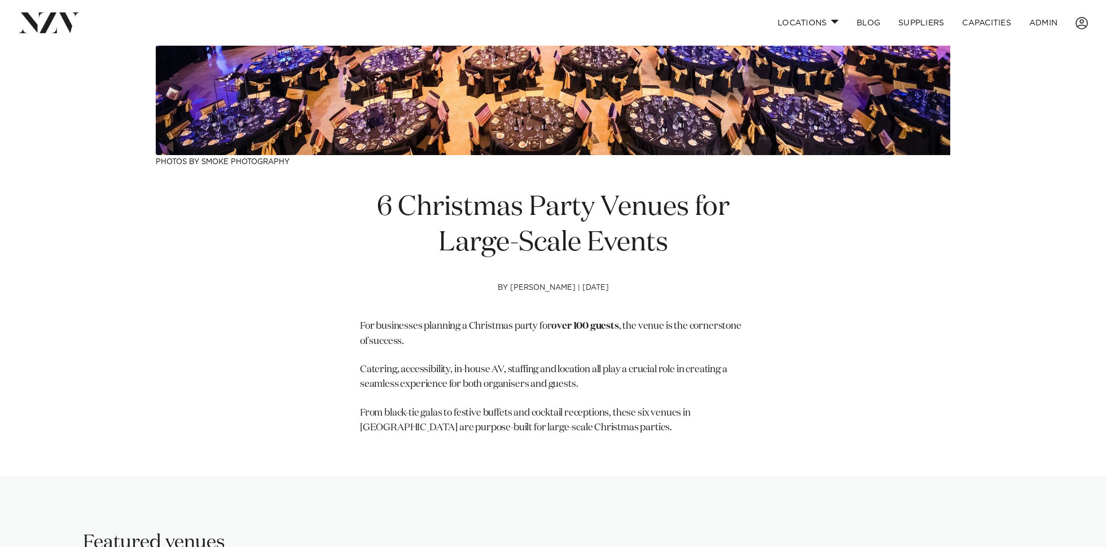
scroll to position [0, 0]
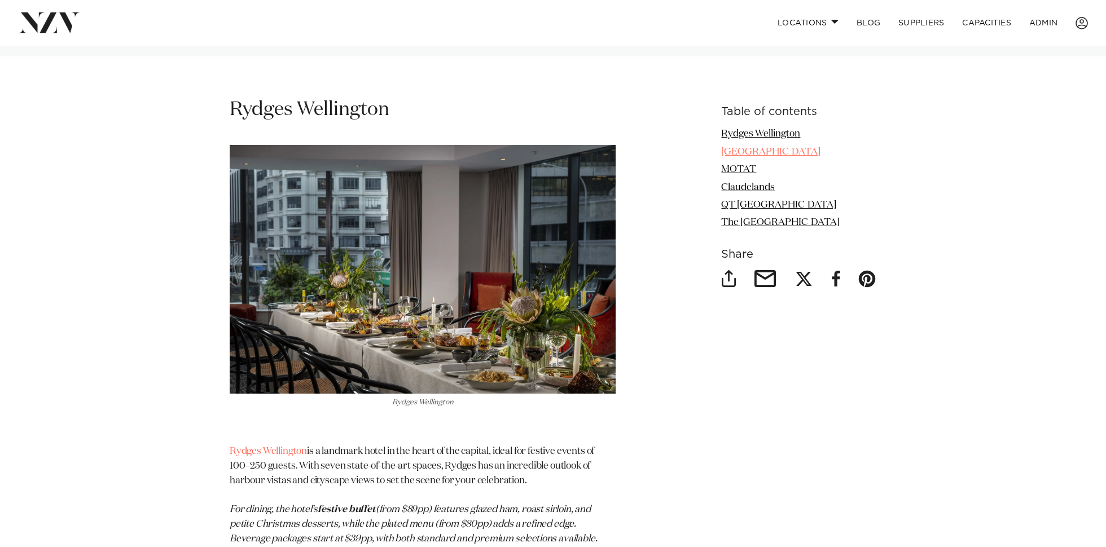
click at [753, 151] on link "Christchurch Town Hall" at bounding box center [770, 152] width 99 height 10
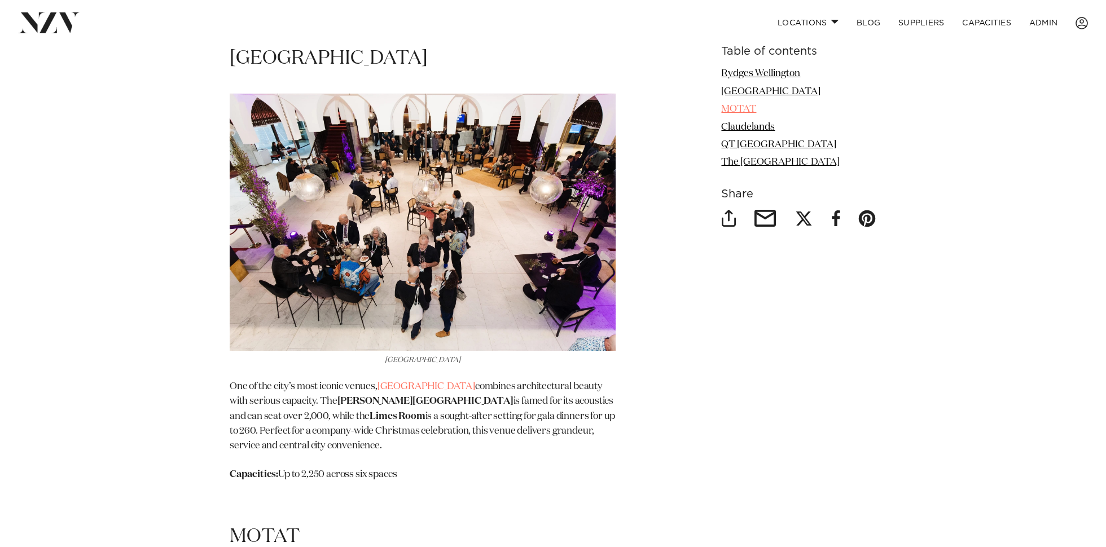
click at [742, 111] on link "MOTAT" at bounding box center [738, 109] width 35 height 10
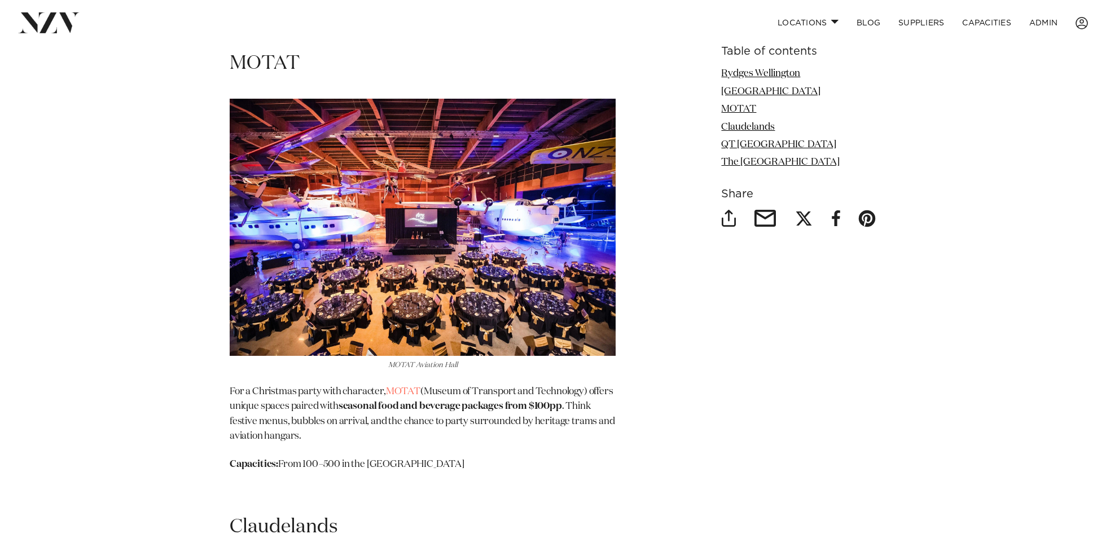
scroll to position [2422, 0]
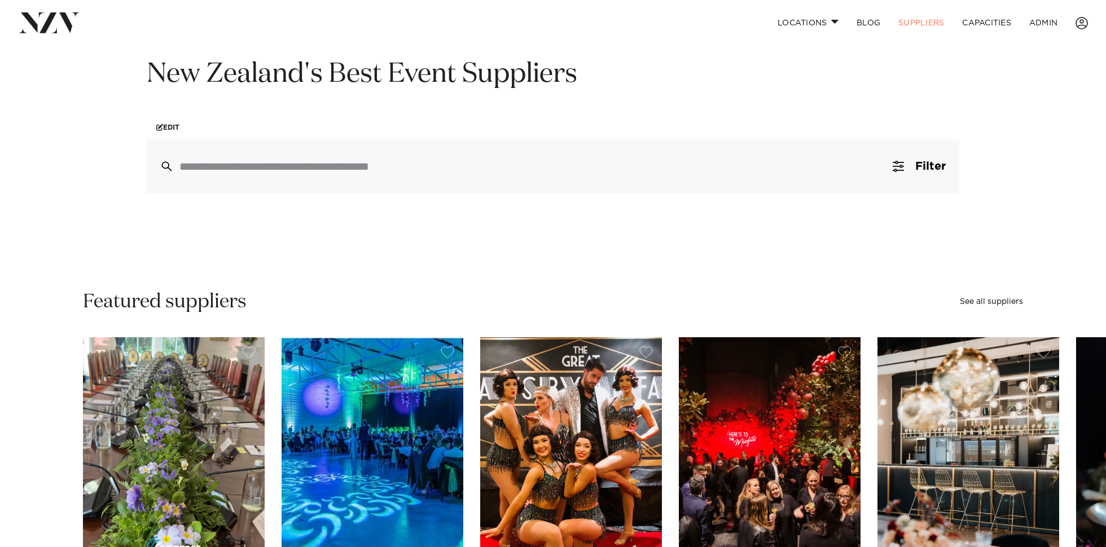
scroll to position [103, 0]
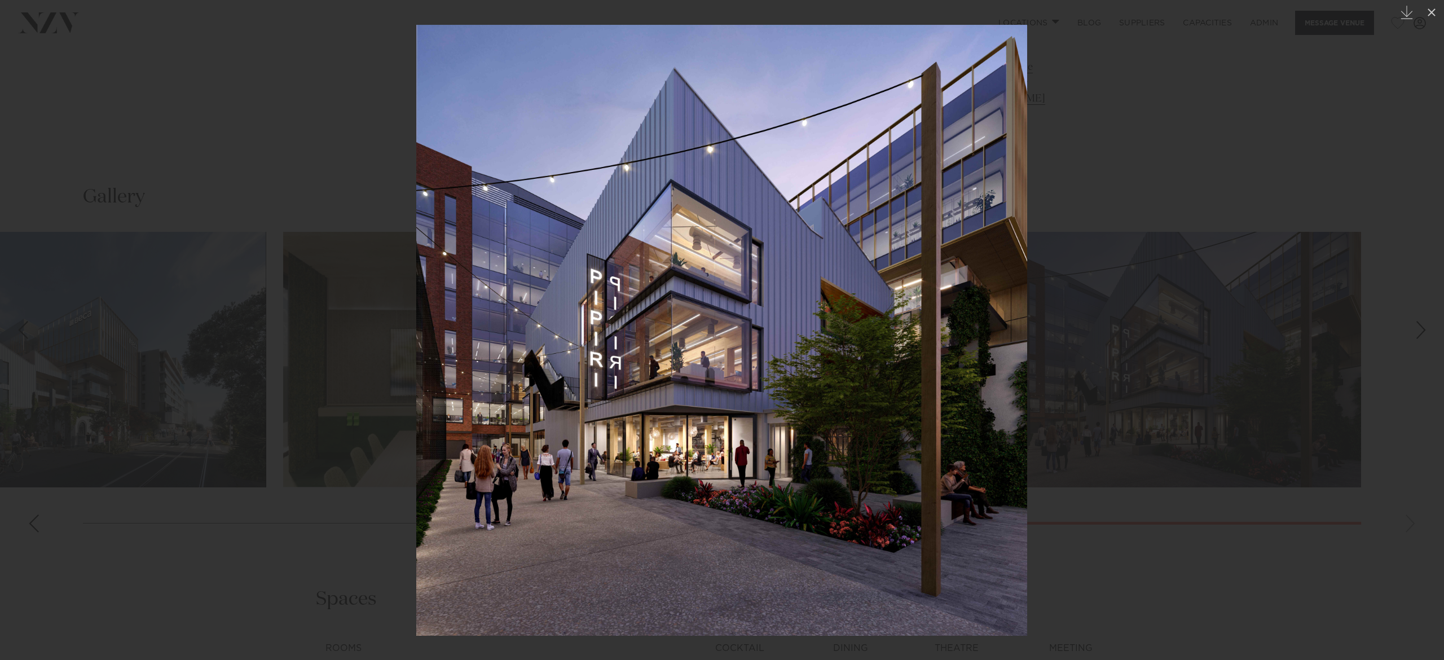
scroll to position [1162, 0]
click at [201, 111] on div at bounding box center [722, 330] width 1444 height 660
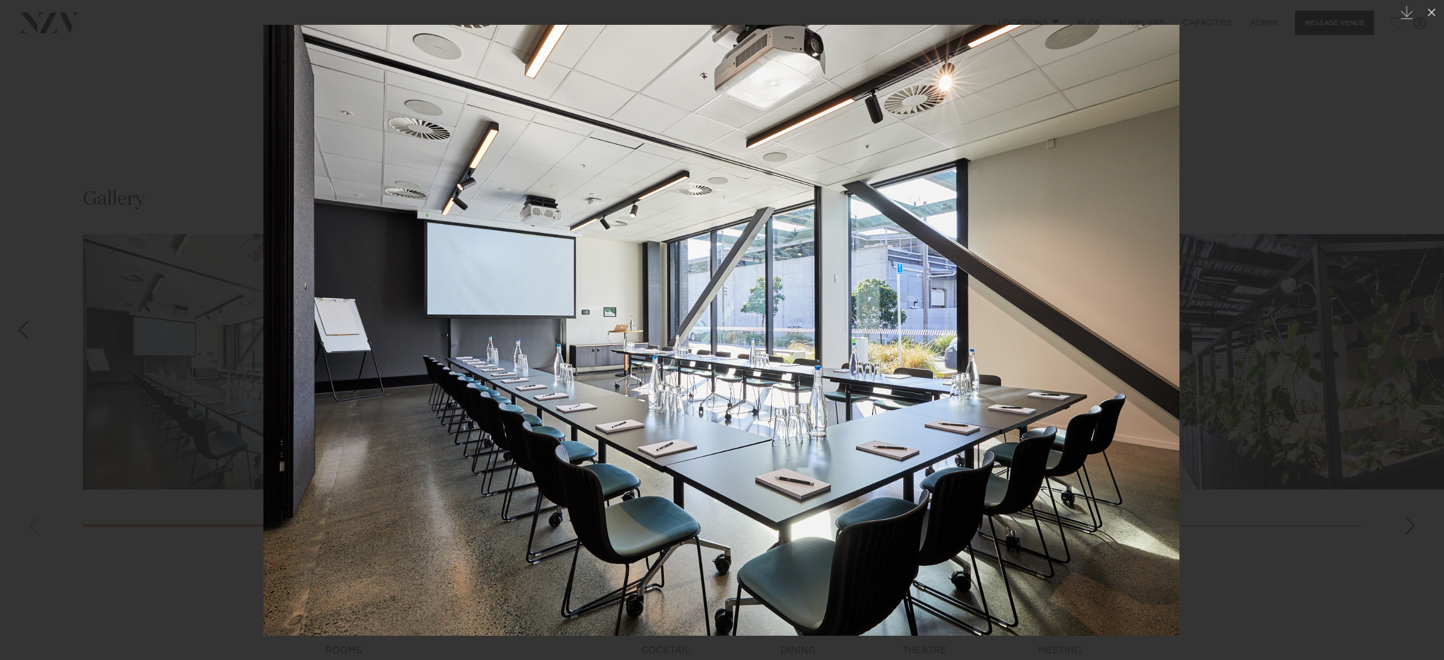
scroll to position [1162, 0]
click at [139, 135] on div at bounding box center [722, 330] width 1444 height 660
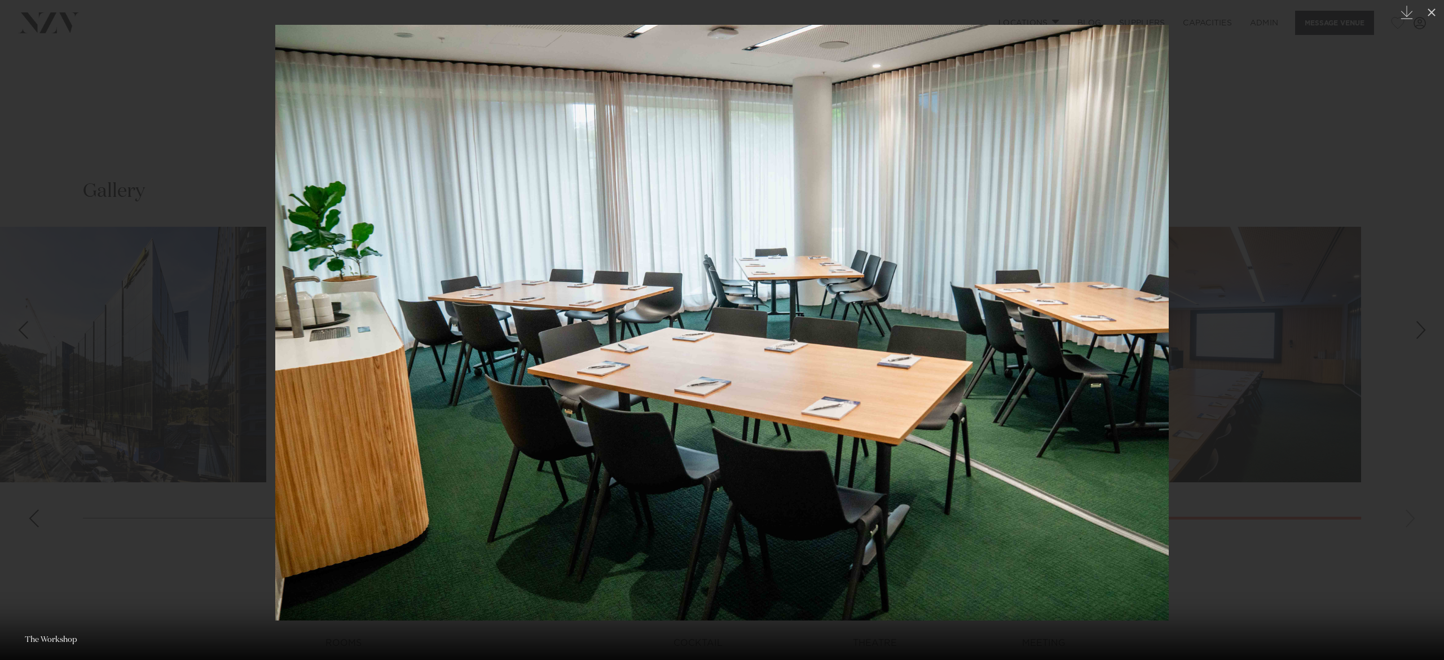
click at [156, 117] on div at bounding box center [722, 330] width 1444 height 660
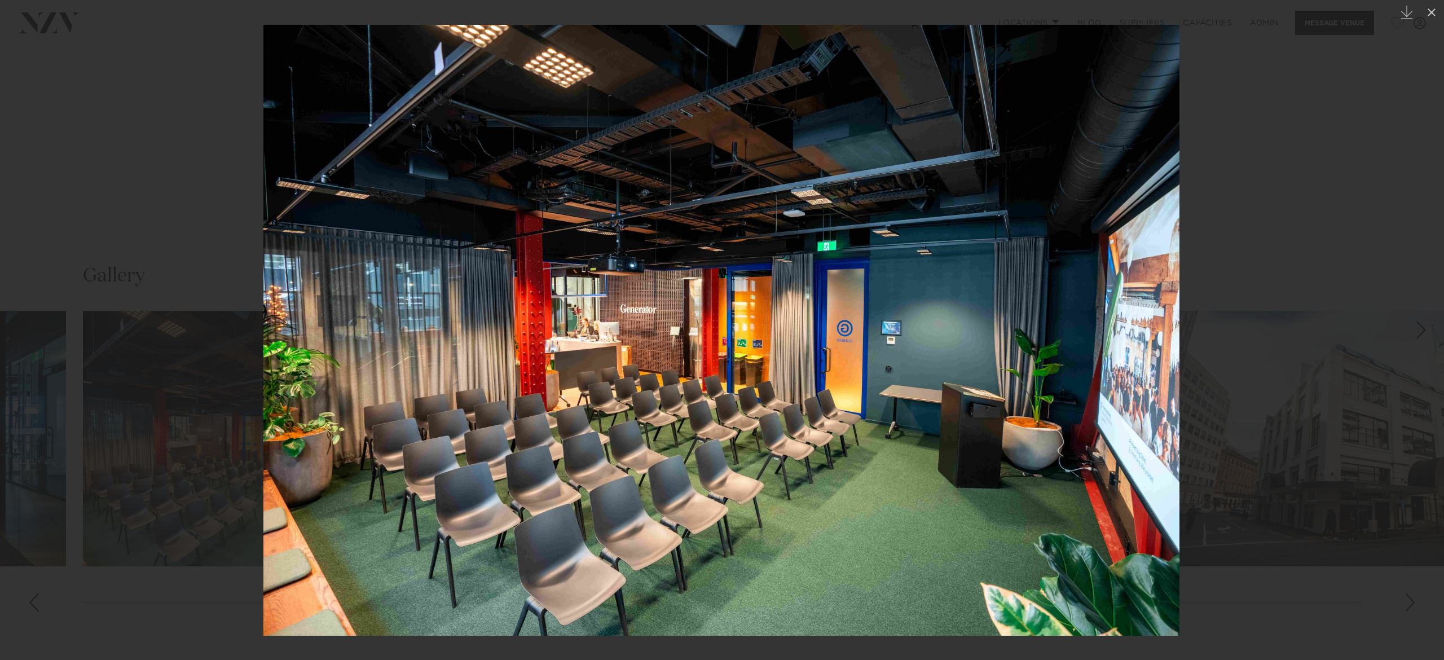
scroll to position [1162, 0]
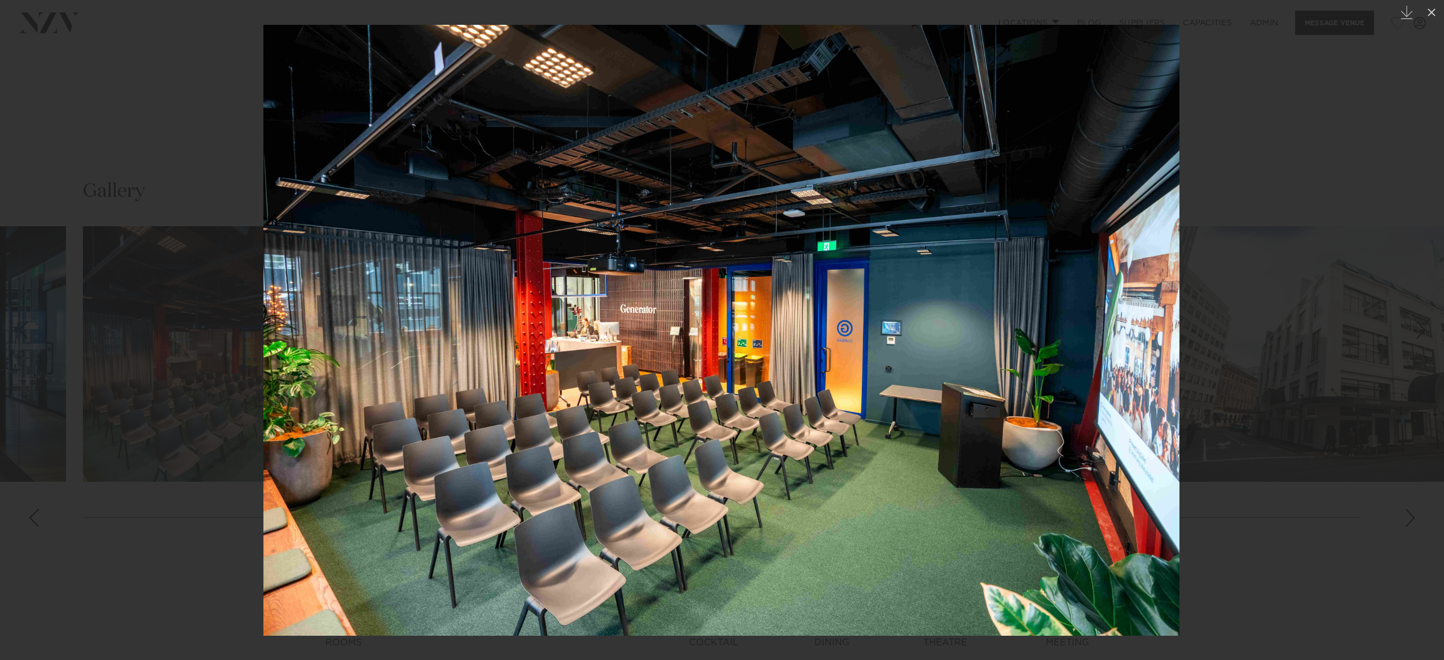
click at [57, 126] on div at bounding box center [722, 330] width 1444 height 660
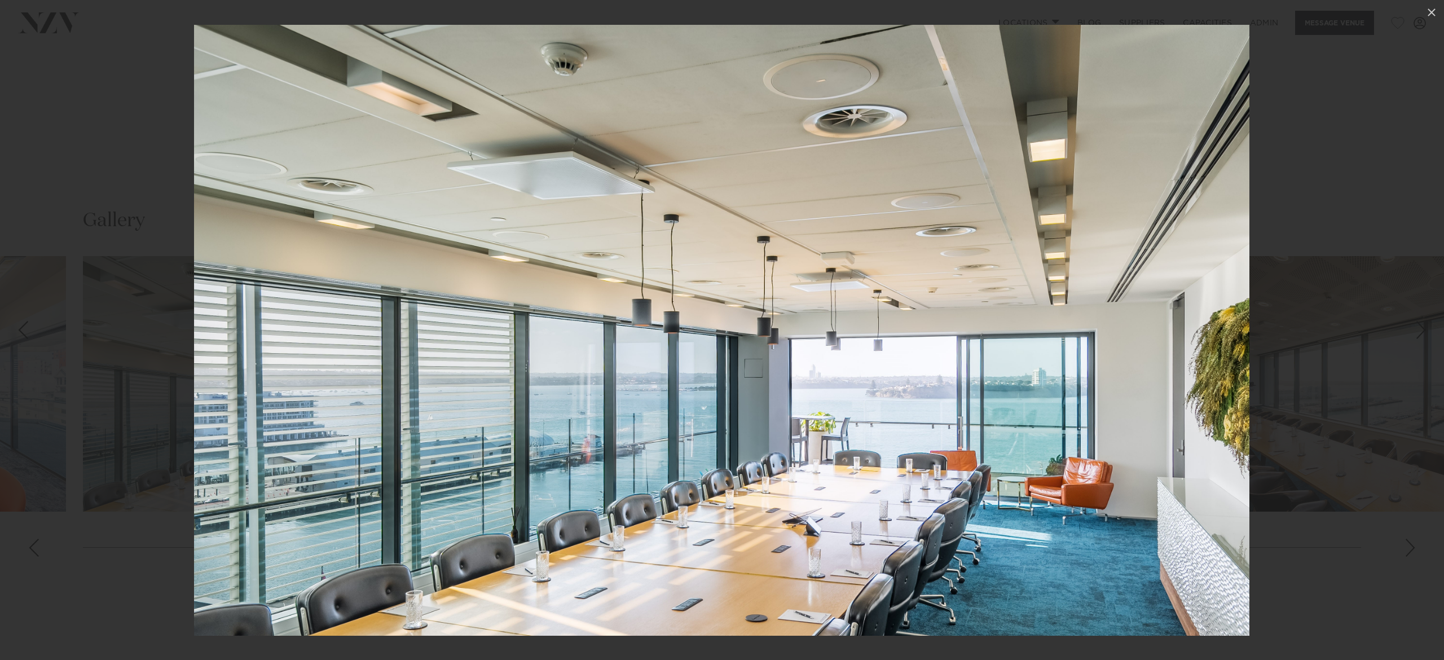
scroll to position [1194, 0]
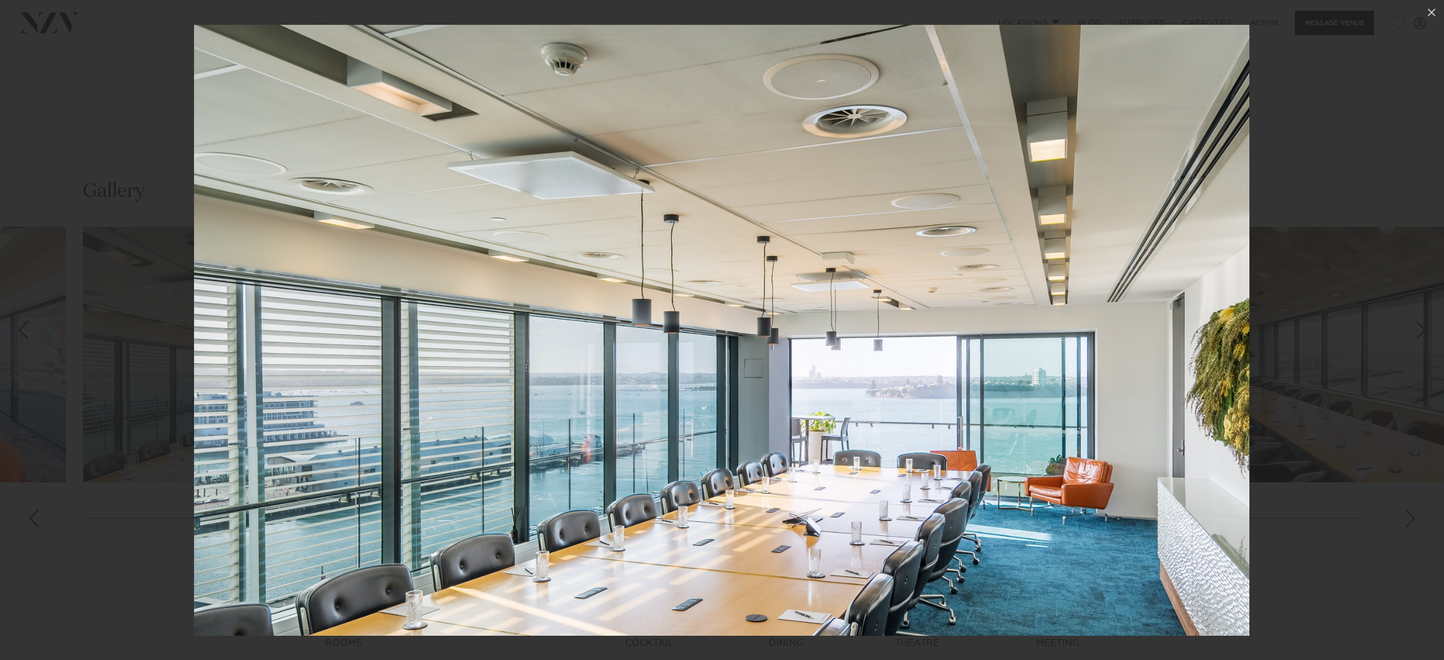
drag, startPoint x: 141, startPoint y: 97, endPoint x: 224, endPoint y: 16, distance: 115.7
click at [141, 96] on div at bounding box center [722, 330] width 1444 height 660
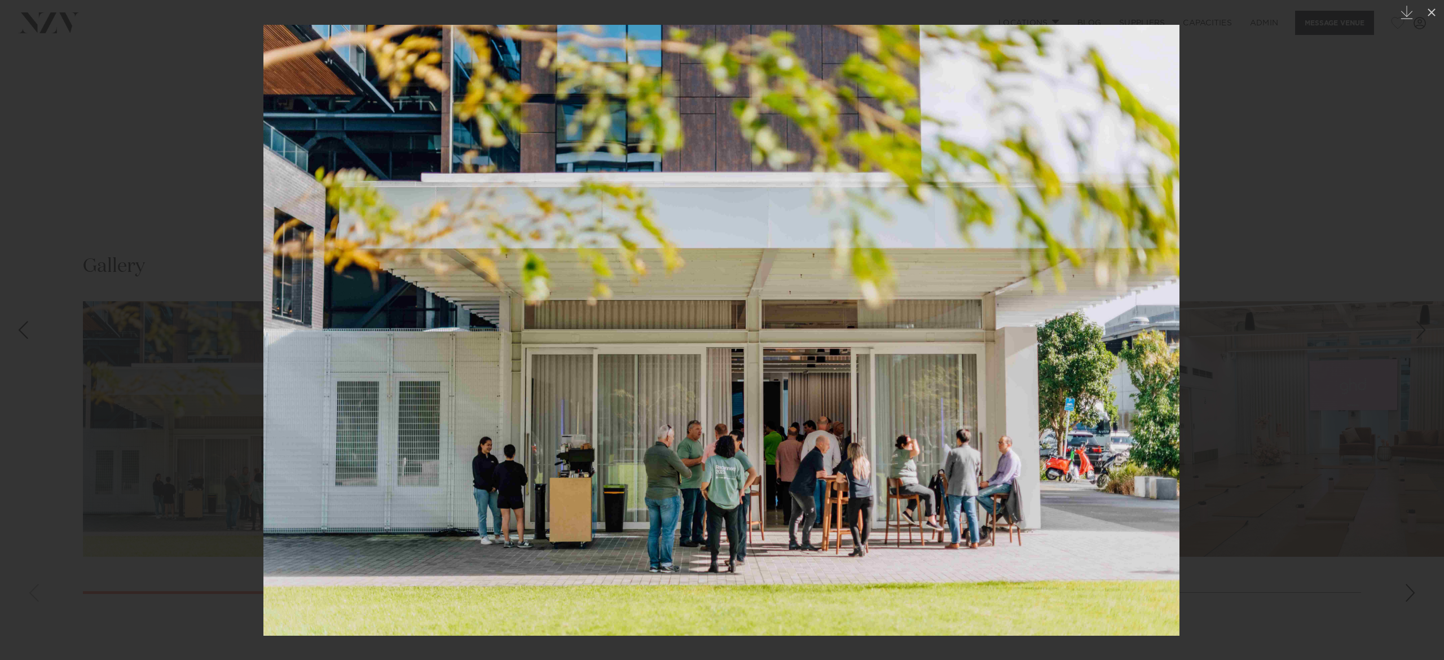
scroll to position [1115, 0]
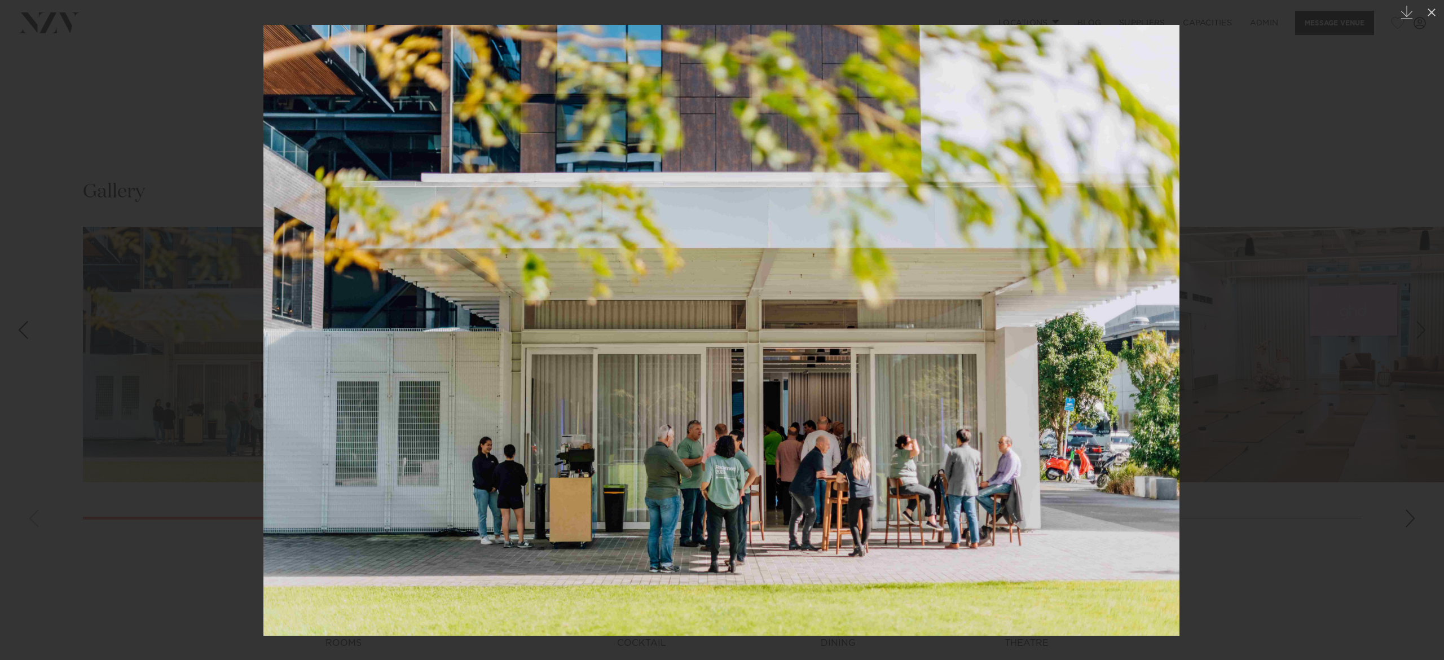
drag, startPoint x: 152, startPoint y: 148, endPoint x: 164, endPoint y: 147, distance: 11.9
click at [154, 147] on div at bounding box center [722, 330] width 1444 height 660
